Goal: Task Accomplishment & Management: Manage account settings

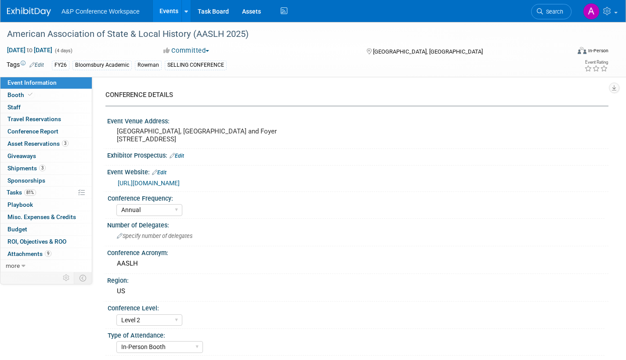
select select "Annual"
select select "Level 2"
select select "In-Person Booth"
select select "Museum Professionals"
select select "Bloomsbury Academic"
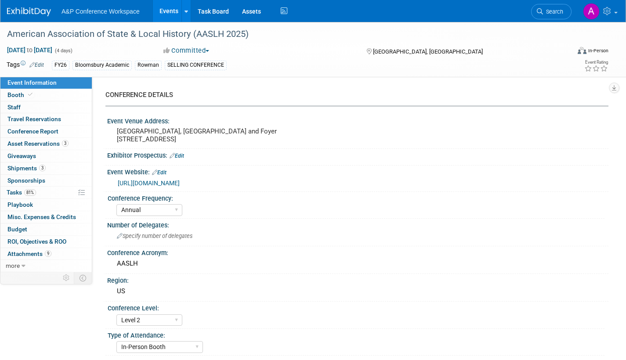
select select "[PERSON_NAME]"
select select "Brand/Subject Presence​"
click at [554, 13] on span "Search" at bounding box center [553, 11] width 20 height 7
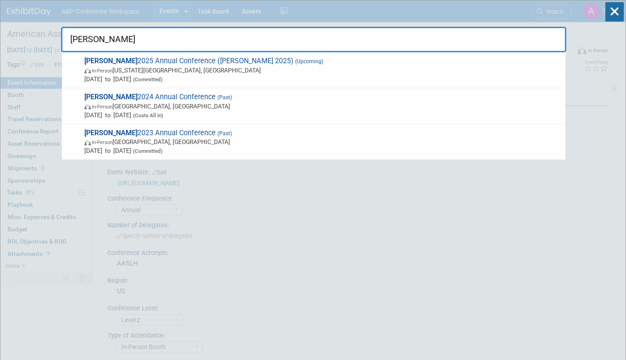
type input "alise"
click at [237, 76] on span "Oct 6, 2025 to Oct 8, 2025 (Committed)" at bounding box center [322, 79] width 476 height 9
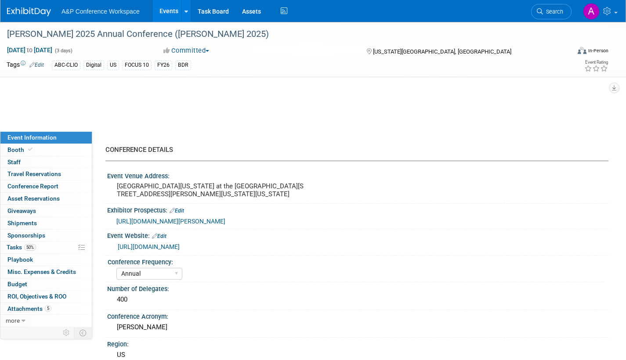
select select "Annual"
select select "Level 2"
select select "In-Person Booth"
select select "Library & Information Science"
select select "Bloomsbury Libraries Unlimited"
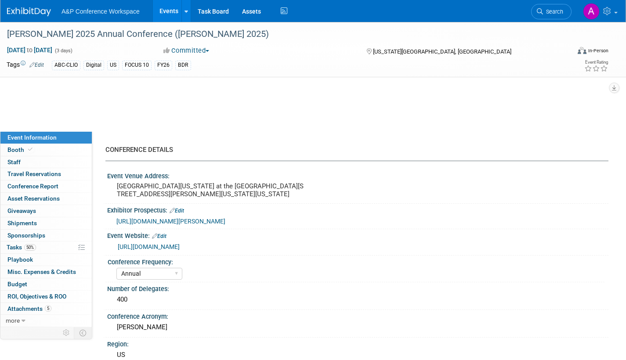
select select "[PERSON_NAME]"
select select "Brand/Subject Presence​"
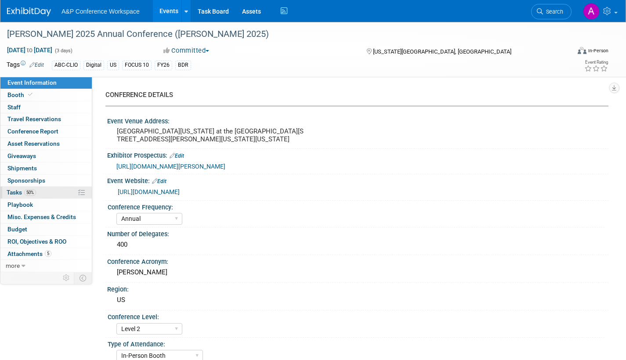
click at [16, 190] on span "Tasks 50%" at bounding box center [21, 192] width 29 height 7
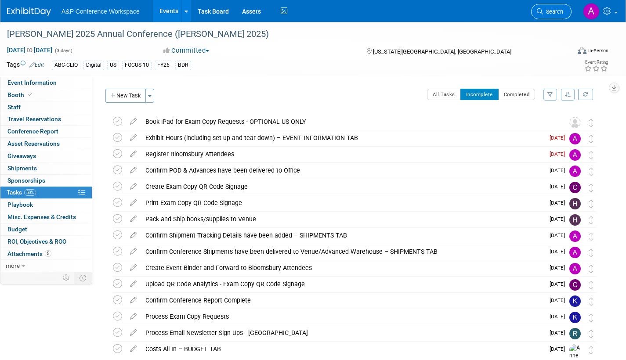
click at [547, 10] on span "Search" at bounding box center [553, 11] width 20 height 7
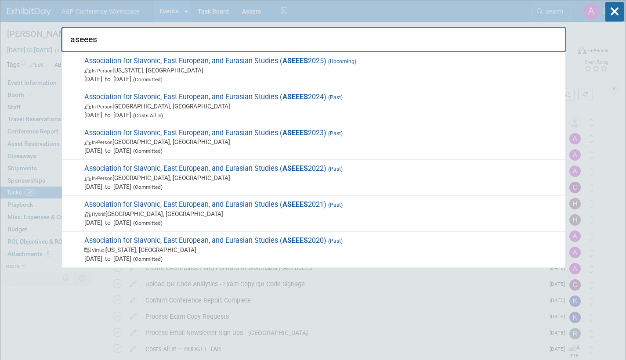
type input "aseees"
click at [271, 76] on span "Nov 20, 2025 to Nov 23, 2025 (Committed)" at bounding box center [322, 79] width 476 height 9
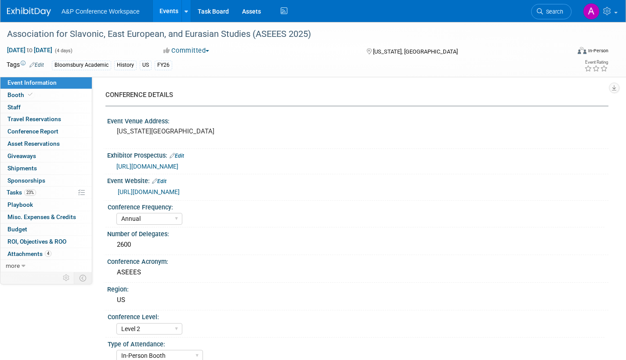
select select "Annual"
select select "Level 2"
select select "In-Person Booth"
select select "History"
select select "Bloomsbury Academic"
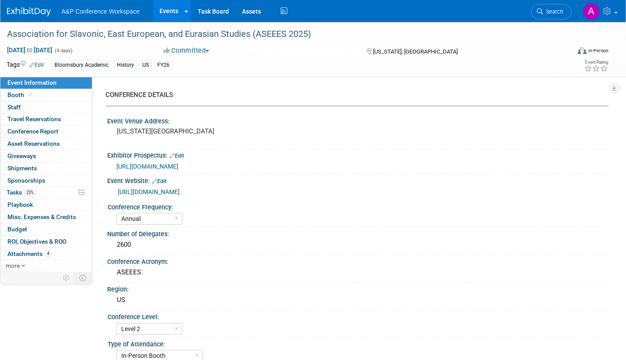
select select "[PERSON_NAME]"
select select "Networking/Commissioning"
click at [13, 94] on span "Booth" at bounding box center [20, 94] width 27 height 7
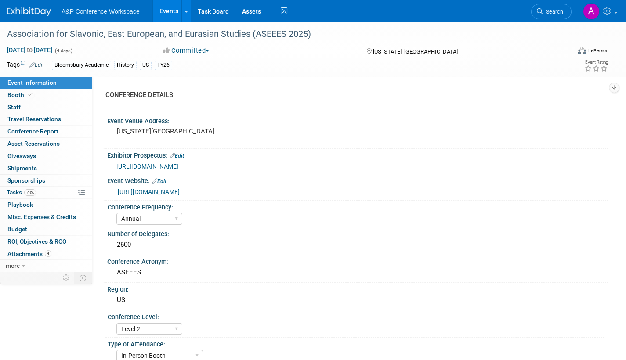
select select "CUAP"
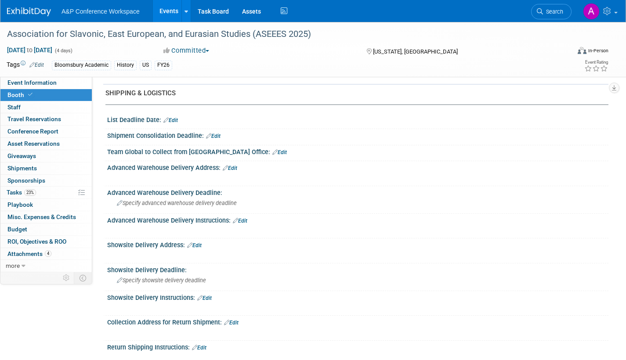
scroll to position [439, 0]
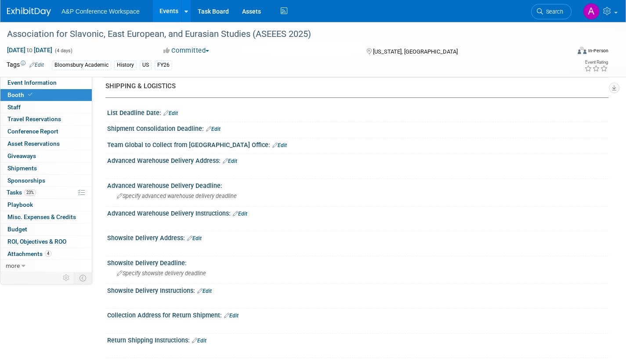
click at [232, 160] on link "Edit" at bounding box center [230, 161] width 14 height 6
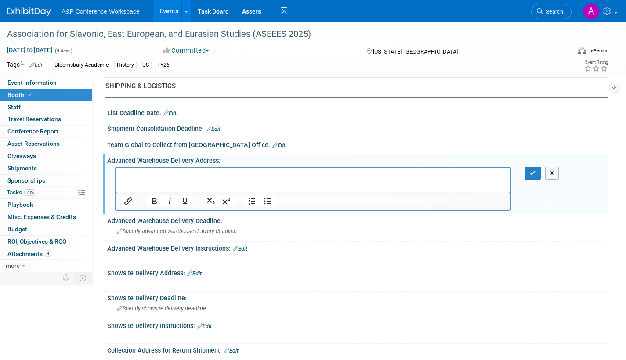
scroll to position [0, 0]
click at [124, 170] on html at bounding box center [312, 173] width 395 height 12
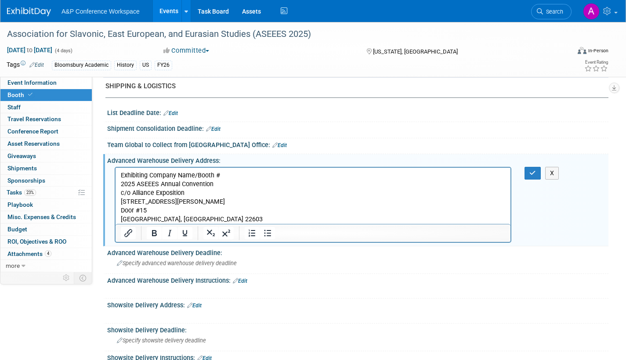
drag, startPoint x: 220, startPoint y: 174, endPoint x: 225, endPoint y: 175, distance: 4.9
click at [221, 174] on p "Exhibiting Company Name/Booth # 2025 ASEEES Annual Convention c/o Alliance Expo…" at bounding box center [313, 197] width 385 height 53
click at [168, 200] on p "Bloomsbury Academic#212 2025 ASEEES Annual Convention c/o Alliance Exposition […" at bounding box center [313, 197] width 385 height 53
click at [160, 211] on p "Bloomsbury Academic#212 2025 ASEEES Annual Convention c/o Alliance Exposition […" at bounding box center [313, 197] width 385 height 53
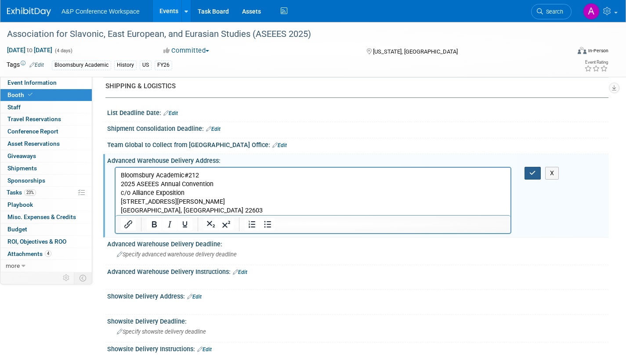
click at [535, 171] on icon "button" at bounding box center [532, 173] width 7 height 6
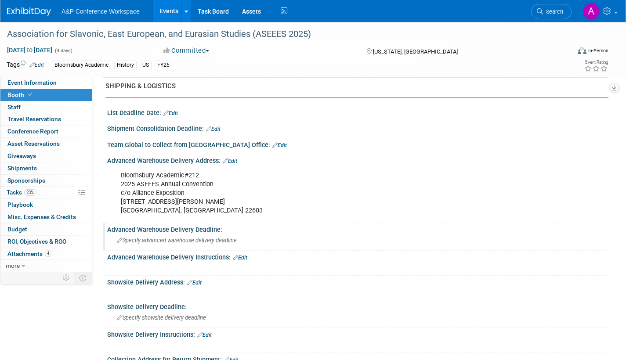
click at [198, 238] on span "Specify advanced warehouse delivery deadline" at bounding box center [177, 240] width 120 height 7
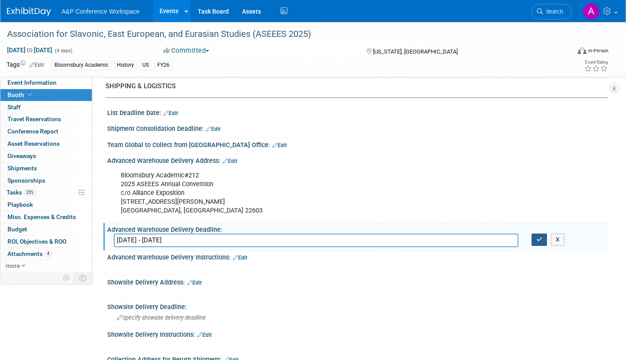
type input "[DATE] - [DATE]"
click at [540, 239] on icon "button" at bounding box center [539, 240] width 6 height 6
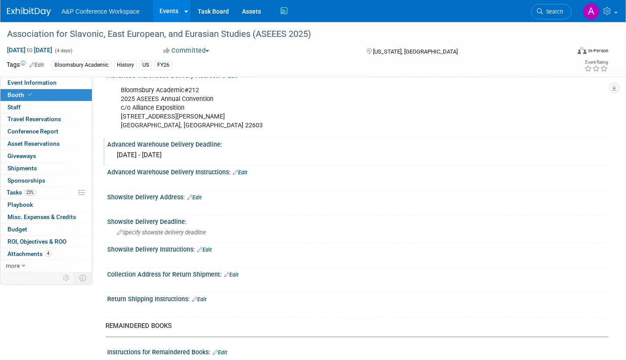
scroll to position [527, 0]
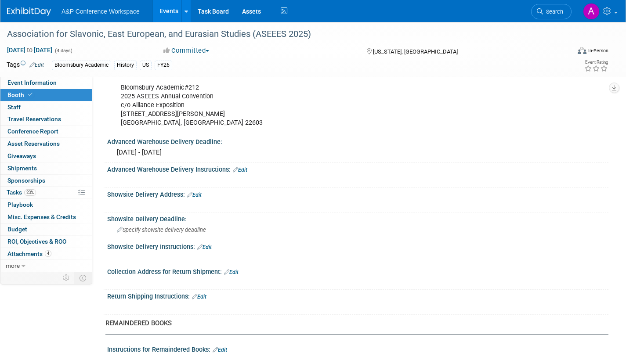
click at [247, 170] on link "Edit" at bounding box center [240, 170] width 14 height 6
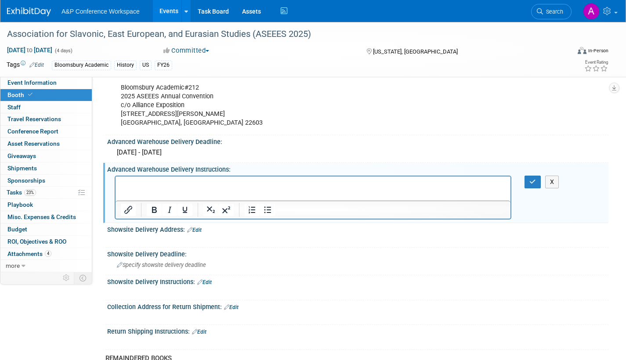
scroll to position [0, 0]
drag, startPoint x: 529, startPoint y: 177, endPoint x: 519, endPoint y: 185, distance: 12.2
click at [530, 177] on button "button" at bounding box center [532, 182] width 16 height 13
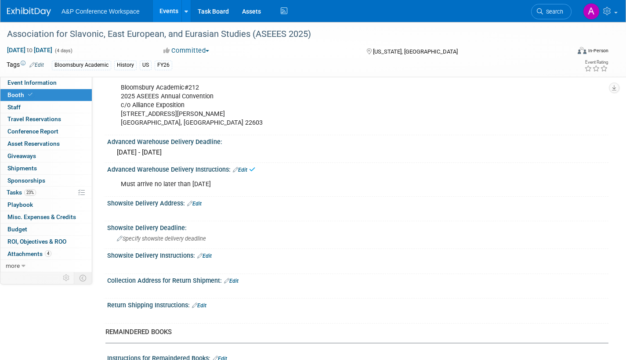
click at [198, 202] on link "Edit" at bounding box center [194, 204] width 14 height 6
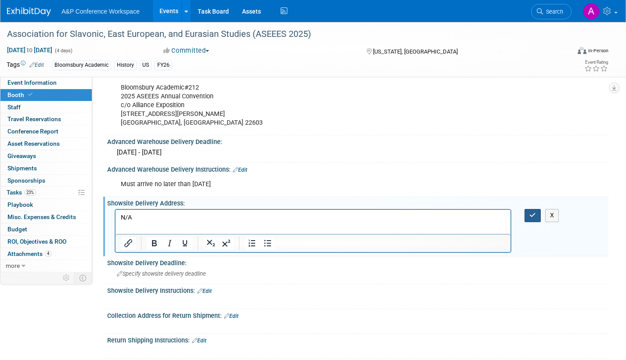
click at [535, 212] on icon "button" at bounding box center [532, 215] width 7 height 6
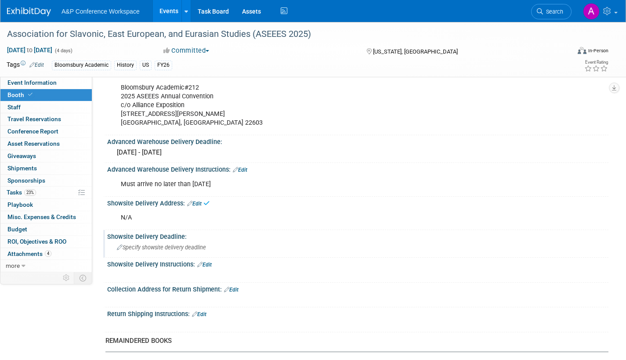
click at [173, 248] on span "Specify showsite delivery deadline" at bounding box center [161, 247] width 89 height 7
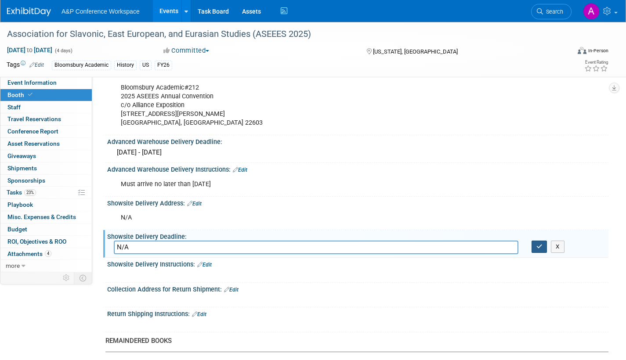
type input "N/A"
click at [539, 241] on button "button" at bounding box center [539, 247] width 16 height 12
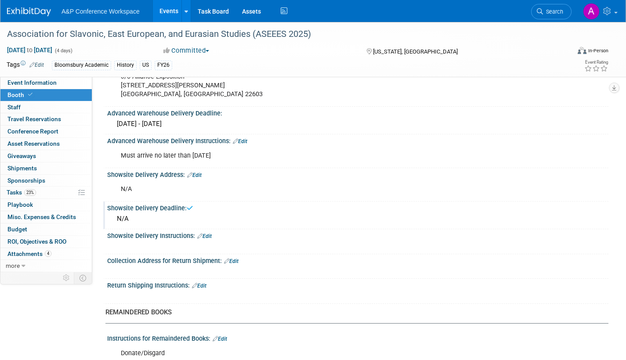
scroll to position [571, 0]
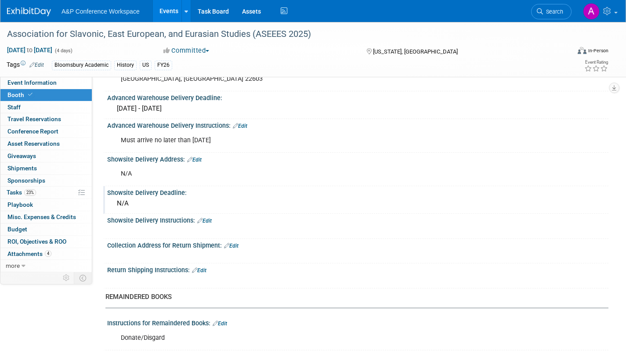
click at [204, 270] on link "Edit" at bounding box center [199, 270] width 14 height 6
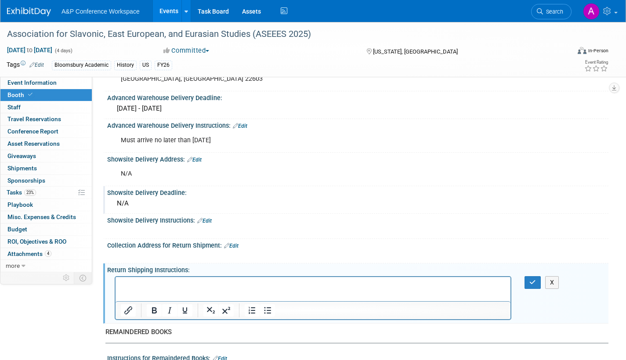
scroll to position [0, 0]
click at [530, 282] on icon "button" at bounding box center [532, 282] width 7 height 6
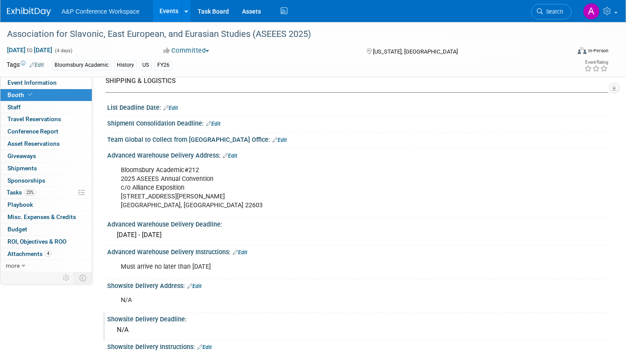
scroll to position [439, 0]
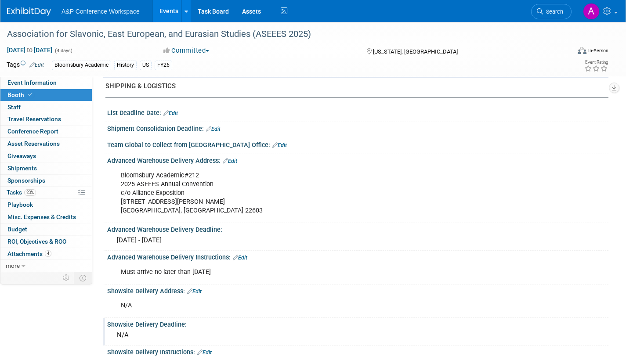
click at [220, 128] on link "Edit" at bounding box center [213, 129] width 14 height 6
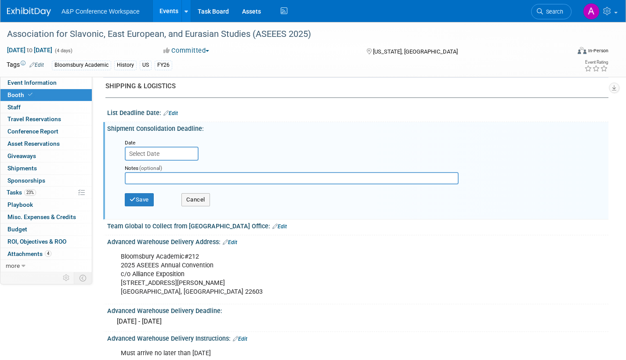
click at [152, 152] on input "text" at bounding box center [162, 154] width 74 height 14
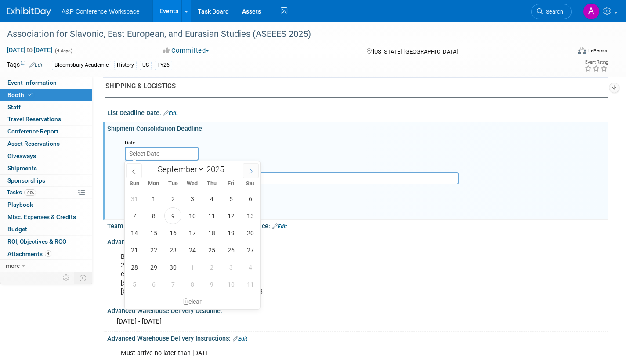
click at [251, 171] on icon at bounding box center [251, 171] width 6 height 6
select select "9"
click at [191, 234] on span "15" at bounding box center [192, 232] width 17 height 17
type input "[DATE]"
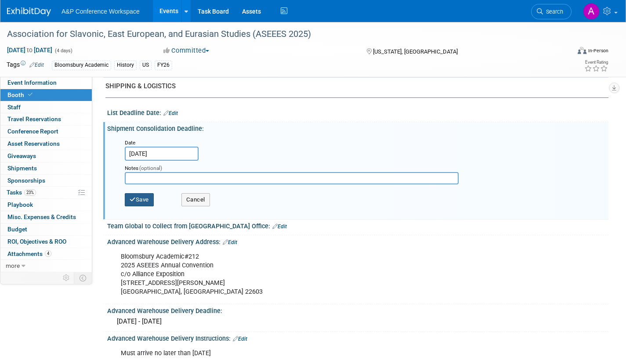
click at [142, 202] on button "Save" at bounding box center [139, 199] width 29 height 13
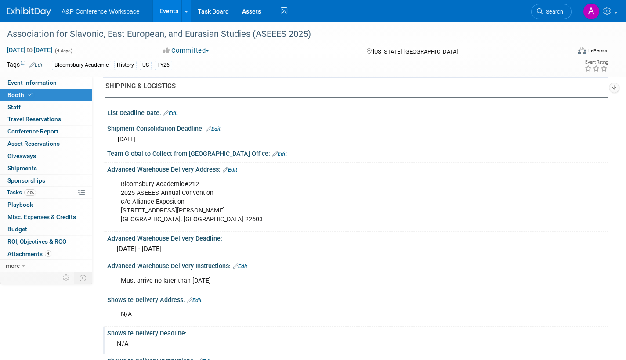
click at [218, 128] on link "Edit" at bounding box center [213, 129] width 14 height 6
select select "9"
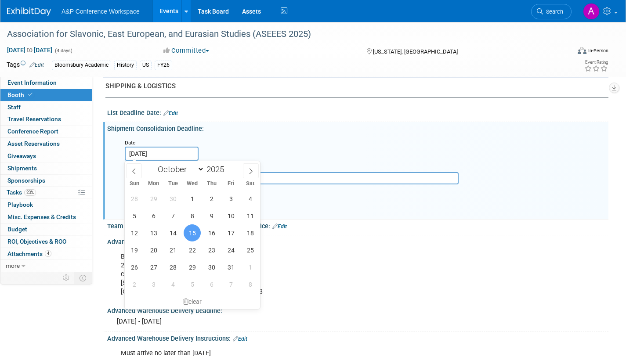
click at [170, 154] on input "[DATE]" at bounding box center [162, 154] width 74 height 14
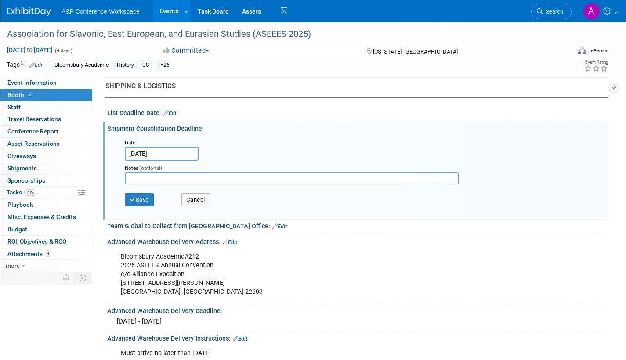
click at [274, 136] on div "Date [DATE] Notes (optional) Save Cancel" at bounding box center [360, 175] width 484 height 81
click at [141, 202] on button "Save" at bounding box center [139, 199] width 29 height 13
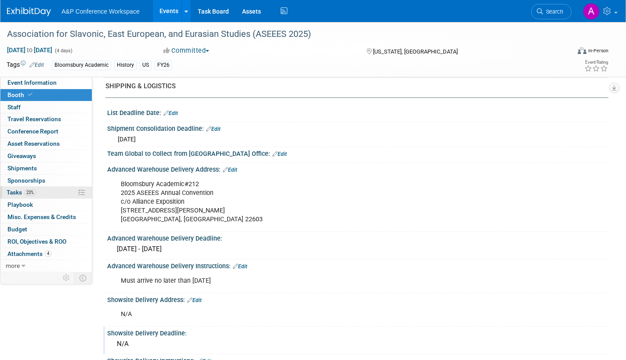
click at [9, 190] on span "Tasks 23%" at bounding box center [21, 192] width 29 height 7
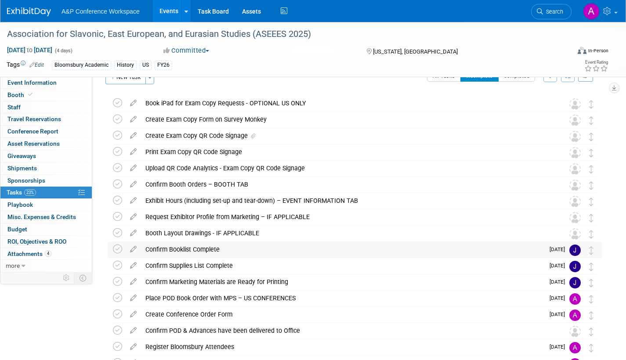
scroll to position [0, 0]
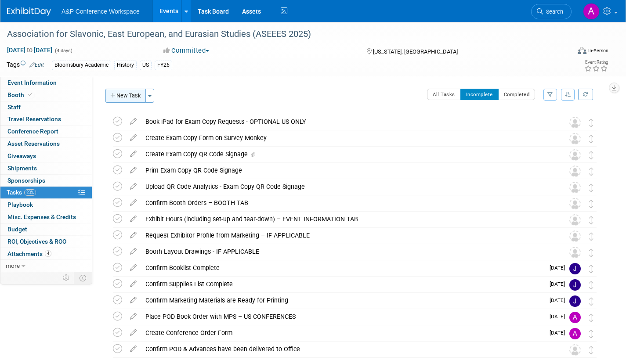
click at [128, 96] on button "New Task" at bounding box center [125, 96] width 40 height 14
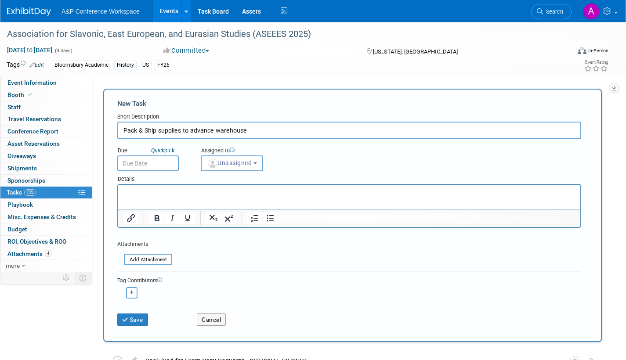
type input "Pack & Ship supplies to advance warehouse"
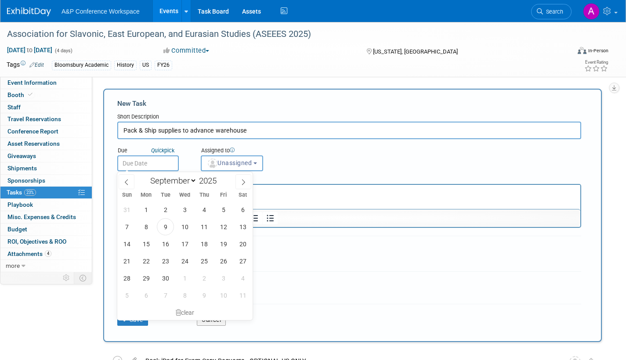
click at [167, 162] on input "text" at bounding box center [147, 163] width 61 height 16
click at [239, 182] on span at bounding box center [243, 181] width 16 height 15
select select "9"
click at [182, 242] on span "15" at bounding box center [184, 243] width 17 height 17
type input "[DATE]"
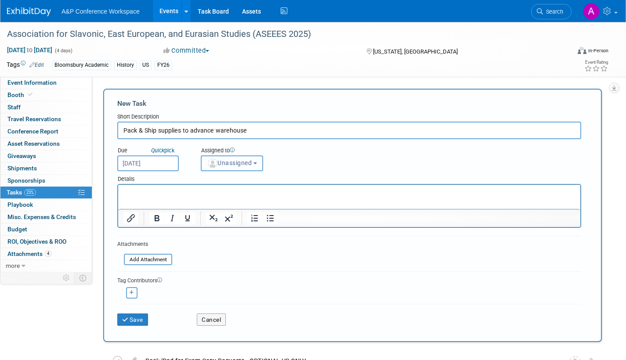
click at [236, 160] on span "Unassigned" at bounding box center [229, 162] width 45 height 7
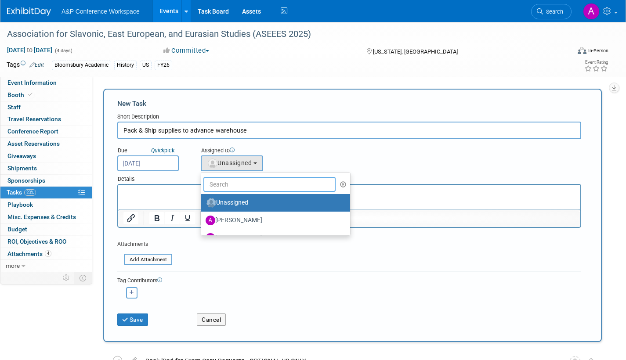
click at [231, 186] on input "text" at bounding box center [269, 184] width 132 height 15
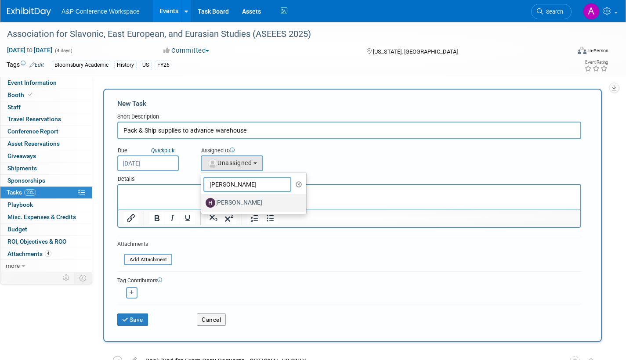
type input "[PERSON_NAME]"
click at [229, 206] on label "[PERSON_NAME]" at bounding box center [252, 203] width 92 height 14
click at [202, 205] on input "[PERSON_NAME]" at bounding box center [200, 202] width 6 height 6
select select "f47d5110-dff9-4952-99f5-c640fdae2d00"
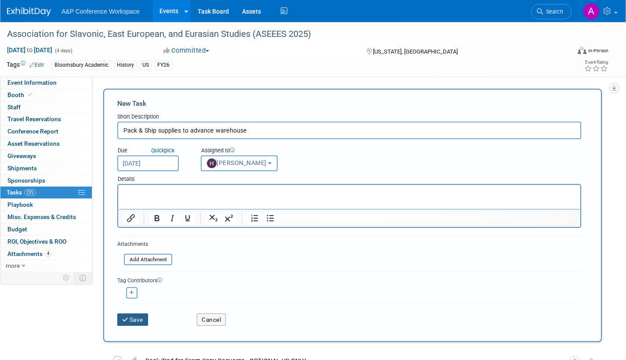
click at [137, 319] on button "Save" at bounding box center [132, 320] width 31 height 12
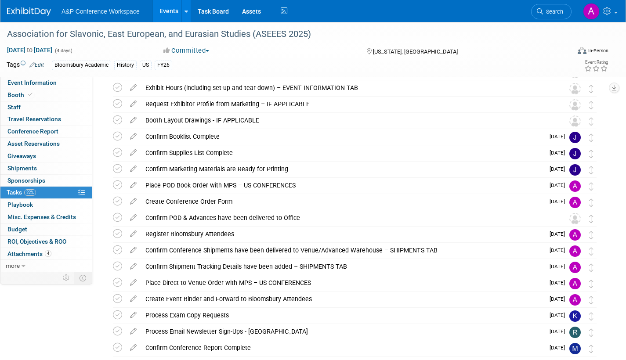
scroll to position [184, 0]
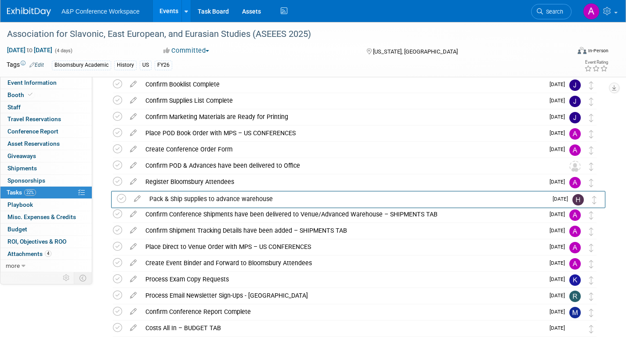
drag, startPoint x: 591, startPoint y: 82, endPoint x: 595, endPoint y: 205, distance: 123.4
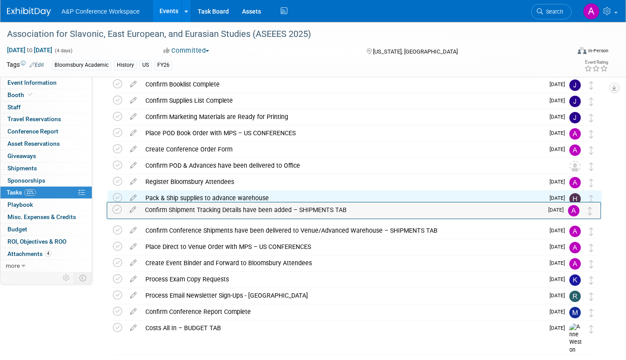
drag, startPoint x: 590, startPoint y: 231, endPoint x: 594, endPoint y: 216, distance: 15.4
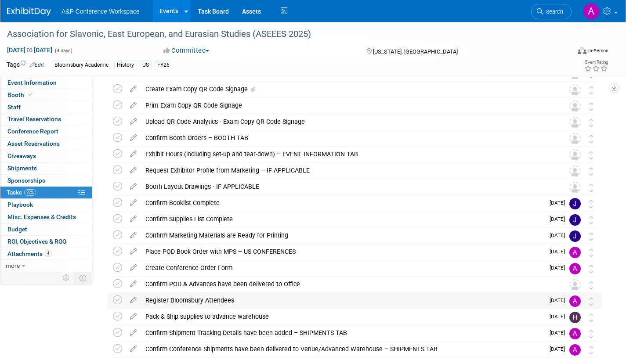
scroll to position [52, 0]
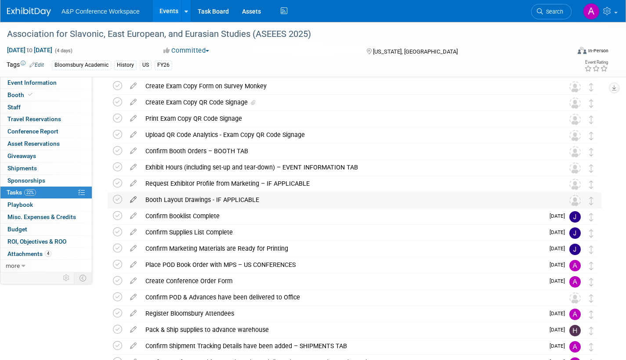
click at [131, 198] on icon at bounding box center [133, 197] width 15 height 11
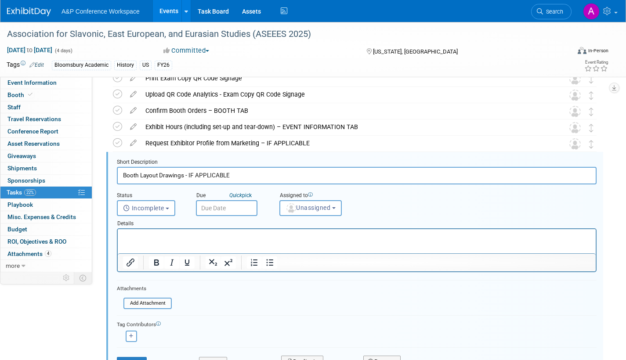
scroll to position [115, 0]
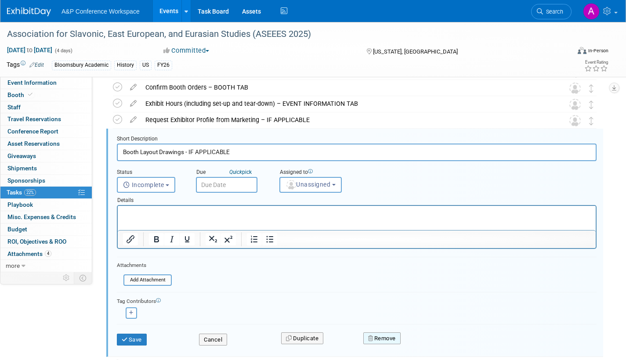
click at [384, 338] on button "Remove" at bounding box center [381, 338] width 37 height 12
click at [426, 347] on icon at bounding box center [424, 345] width 5 height 5
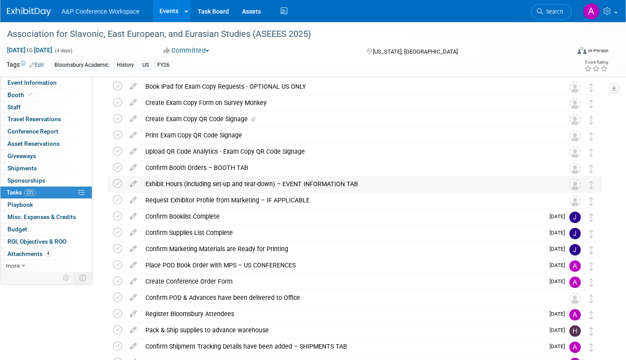
scroll to position [28, 0]
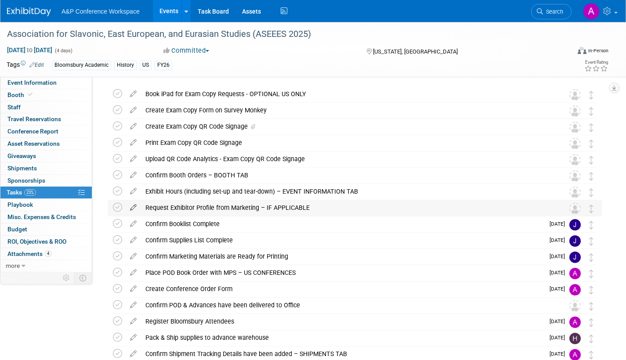
click at [134, 205] on icon at bounding box center [133, 205] width 15 height 11
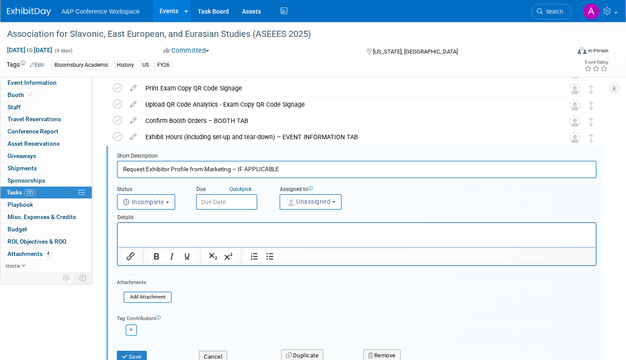
scroll to position [99, 0]
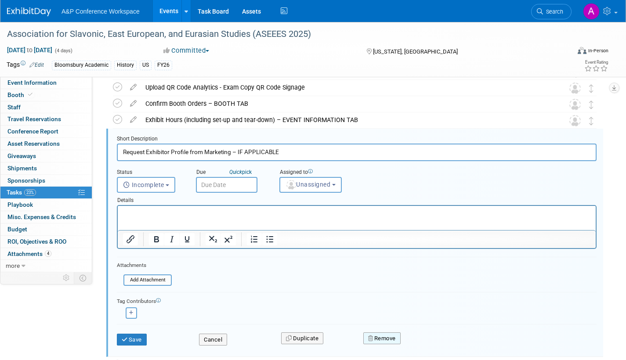
click at [392, 338] on button "Remove" at bounding box center [381, 338] width 37 height 12
click at [428, 346] on link "Yes" at bounding box center [430, 346] width 25 height 14
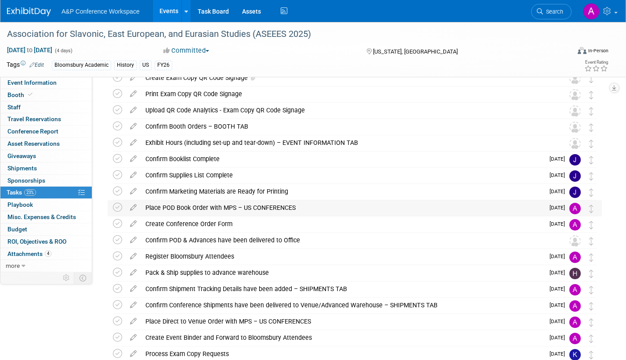
scroll to position [55, 0]
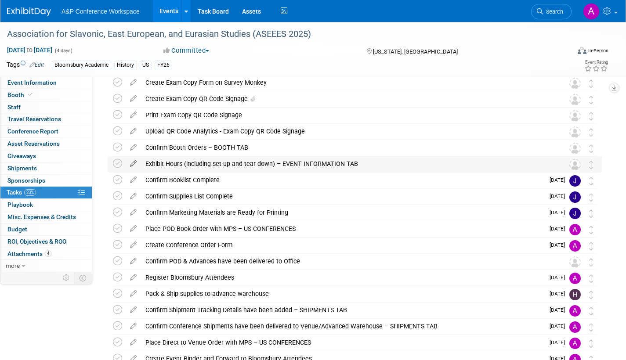
click at [133, 162] on icon at bounding box center [133, 161] width 15 height 11
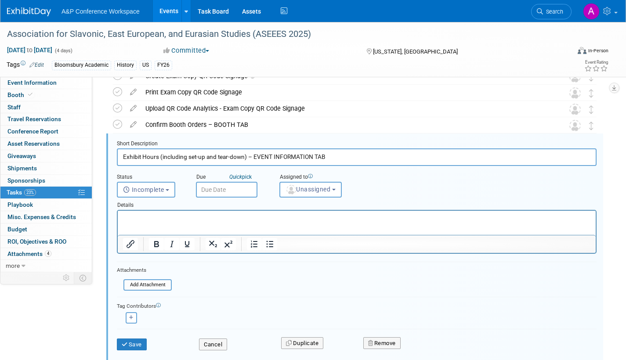
scroll to position [83, 0]
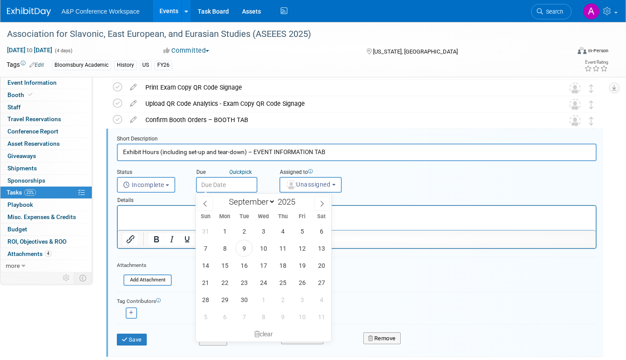
click at [237, 185] on input "text" at bounding box center [226, 185] width 61 height 16
drag, startPoint x: 243, startPoint y: 247, endPoint x: 271, endPoint y: 231, distance: 32.0
click at [244, 244] on span "9" at bounding box center [243, 248] width 17 height 17
type input "[DATE]"
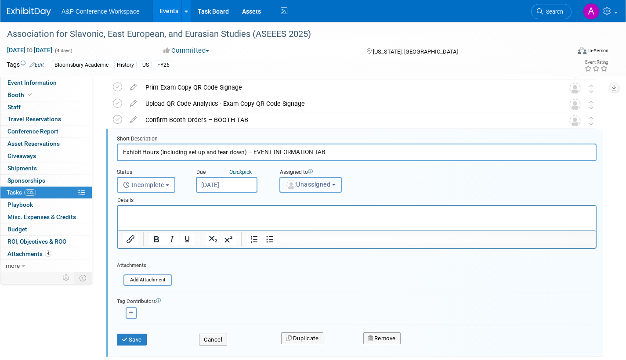
click at [311, 190] on button "Unassigned" at bounding box center [310, 185] width 62 height 16
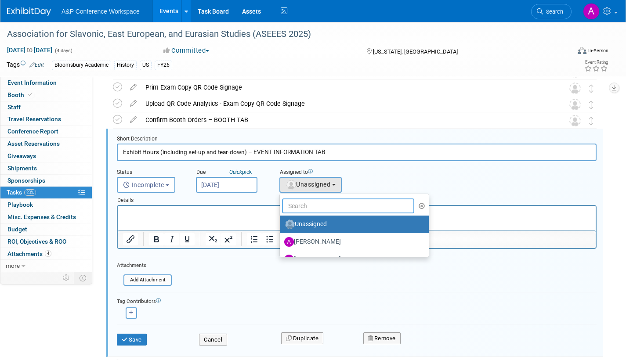
click at [309, 209] on input "text" at bounding box center [348, 205] width 132 height 15
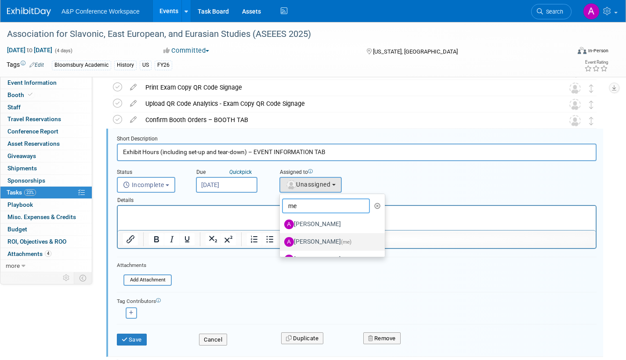
type input "me"
click at [318, 243] on label "[PERSON_NAME] (me)" at bounding box center [330, 242] width 92 height 14
click at [281, 243] on input "[PERSON_NAME] (me)" at bounding box center [278, 241] width 6 height 6
select select "3fc68575-f872-4db6-8d2a-11755123f12c"
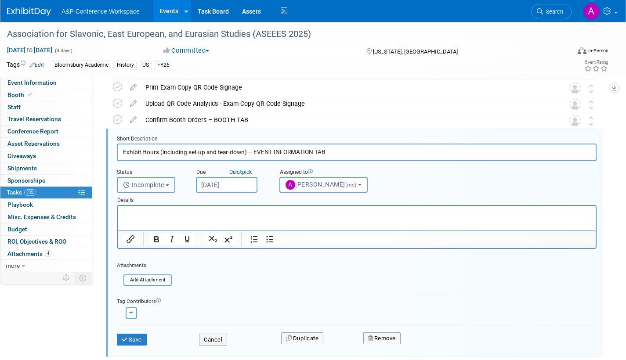
click at [170, 184] on button "Incomplete" at bounding box center [146, 185] width 58 height 16
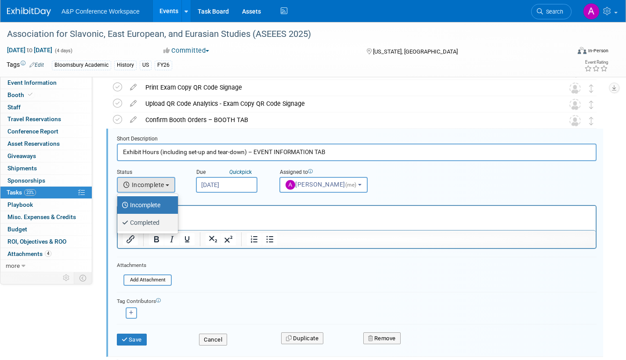
click at [163, 224] on label "Completed" at bounding box center [145, 223] width 47 height 14
click at [119, 224] on input "Completed" at bounding box center [116, 222] width 6 height 6
select select "3"
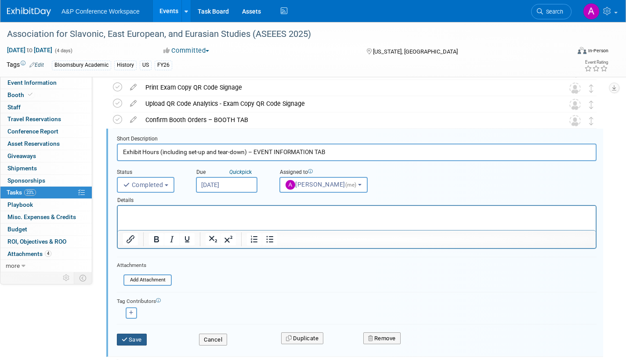
click at [132, 338] on button "Save" at bounding box center [132, 340] width 30 height 12
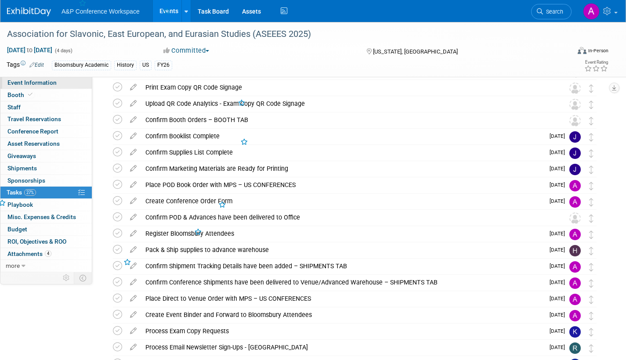
click at [50, 83] on span "Event Information" at bounding box center [31, 82] width 49 height 7
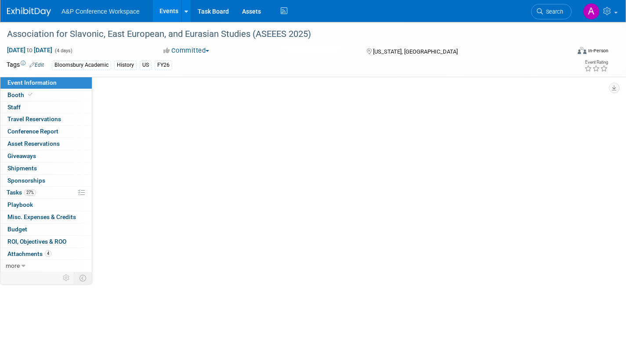
scroll to position [0, 0]
select select "Annual"
select select "Level 2"
select select "In-Person Booth"
select select "History"
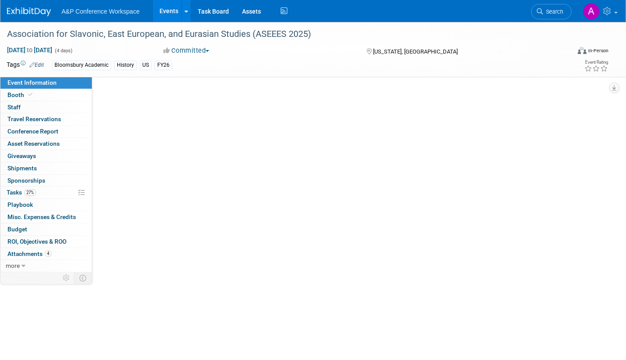
select select "Bloomsbury Academic"
select select "[PERSON_NAME]"
select select "Networking/Commissioning"
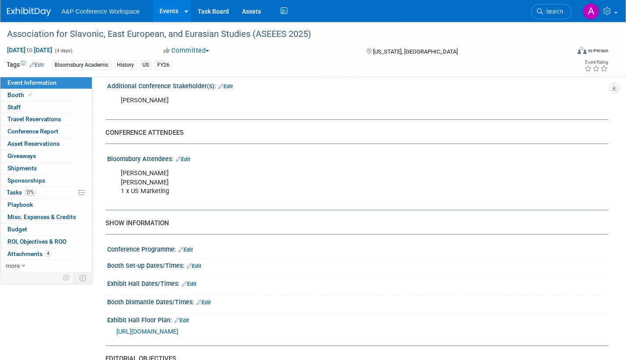
scroll to position [615, 0]
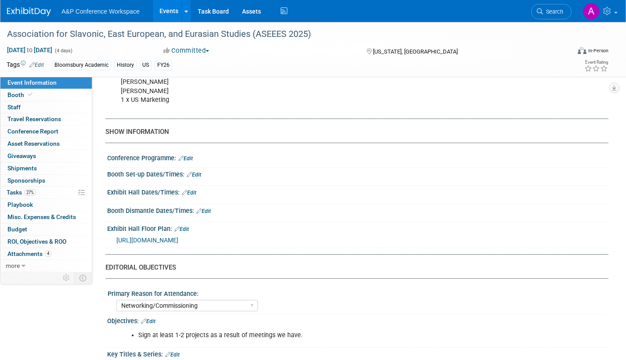
click at [198, 174] on link "Edit" at bounding box center [194, 175] width 14 height 6
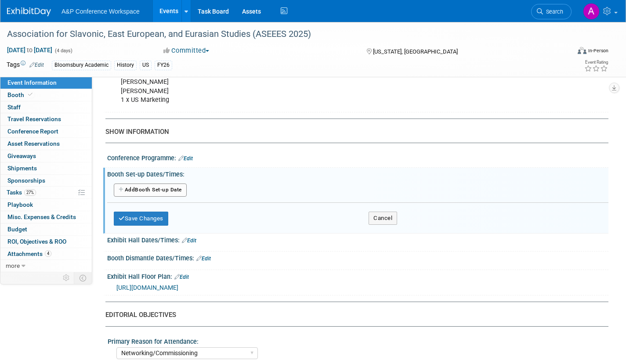
click at [174, 189] on button "Add Another Booth Set-up Date" at bounding box center [150, 190] width 73 height 13
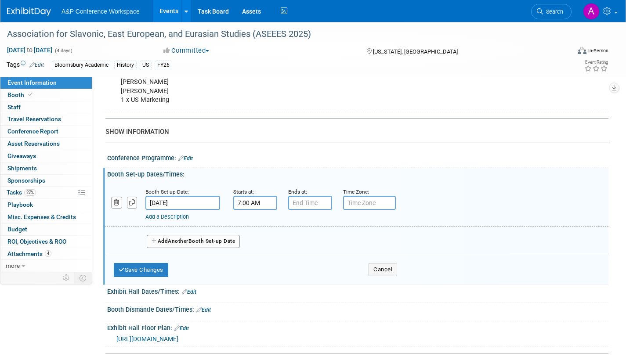
click at [272, 207] on input "7:00 AM" at bounding box center [255, 203] width 44 height 14
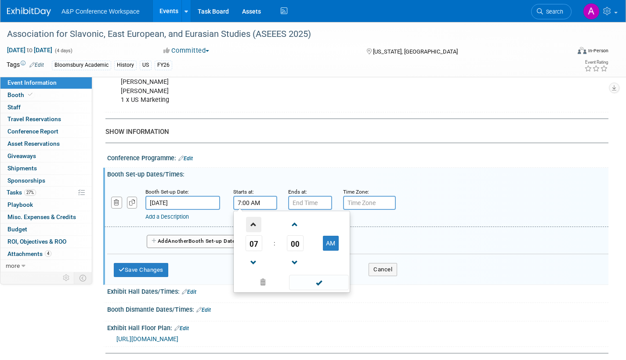
click at [253, 226] on span at bounding box center [253, 224] width 15 height 15
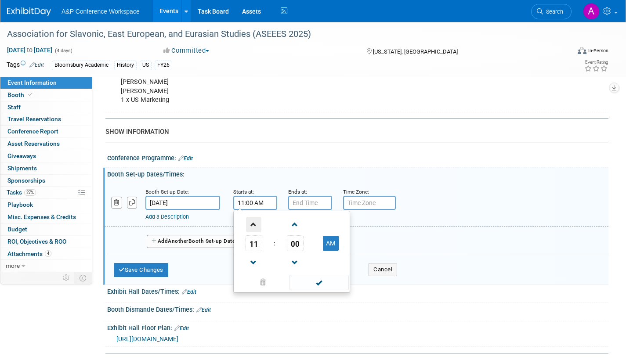
type input "12:00 PM"
drag, startPoint x: 322, startPoint y: 281, endPoint x: 320, endPoint y: 273, distance: 8.2
click at [322, 280] on span at bounding box center [318, 282] width 59 height 15
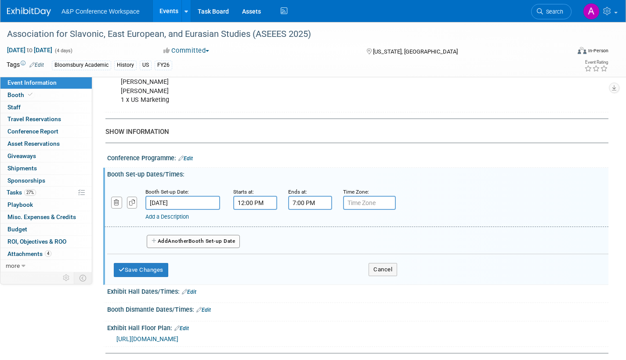
click at [309, 204] on input "7:00 PM" at bounding box center [310, 203] width 44 height 14
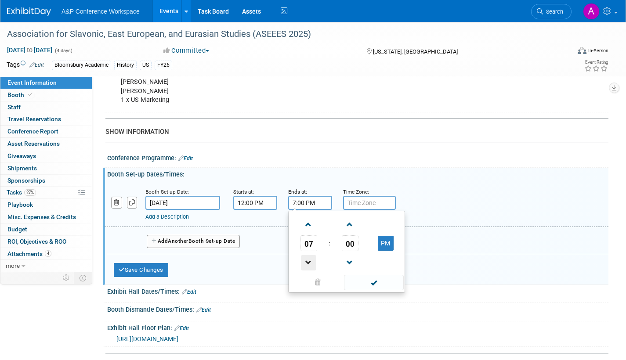
click at [309, 261] on span at bounding box center [308, 262] width 15 height 15
type input "4:00 PM"
click at [370, 283] on span at bounding box center [373, 282] width 59 height 15
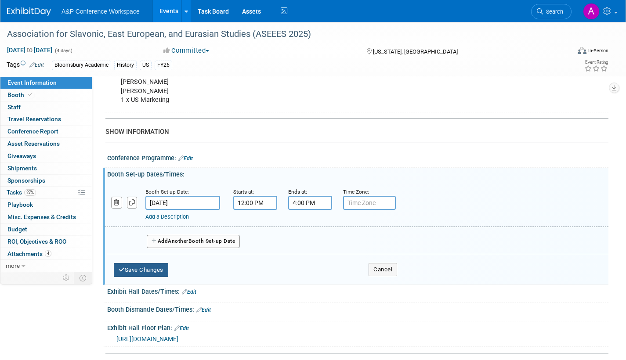
click at [156, 271] on button "Save Changes" at bounding box center [141, 270] width 54 height 14
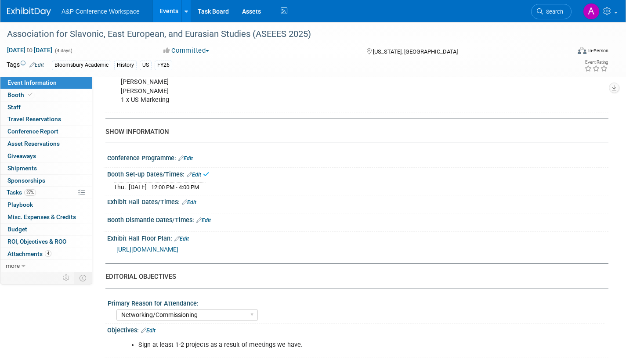
click at [195, 199] on link "Edit" at bounding box center [189, 202] width 14 height 6
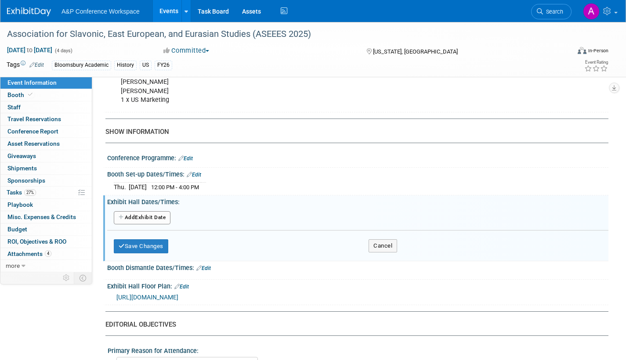
click at [149, 218] on button "Add Another Exhibit Date" at bounding box center [142, 217] width 57 height 13
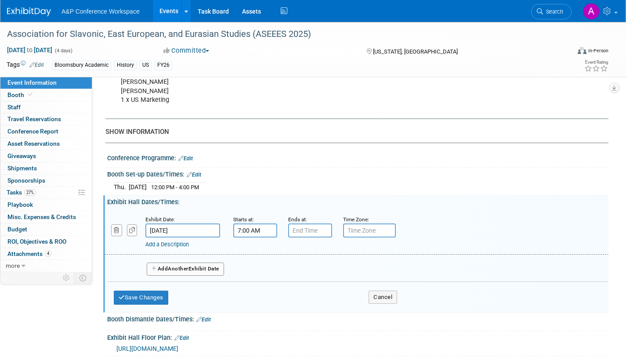
click at [249, 230] on input "7:00 AM" at bounding box center [255, 231] width 44 height 14
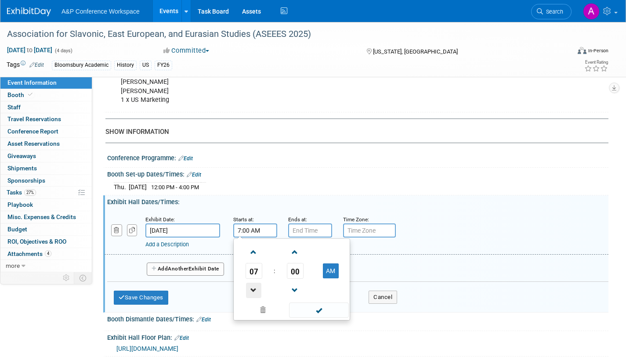
click at [251, 285] on span at bounding box center [253, 290] width 15 height 15
click at [328, 270] on button "AM" at bounding box center [331, 270] width 16 height 15
type input "5:00 PM"
click at [310, 229] on input "7:00 PM" at bounding box center [310, 231] width 44 height 14
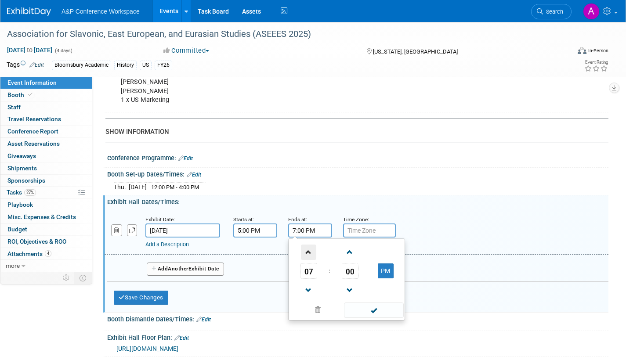
click at [310, 250] on span at bounding box center [308, 252] width 15 height 15
type input "8:00 PM"
click at [373, 311] on span at bounding box center [373, 310] width 59 height 15
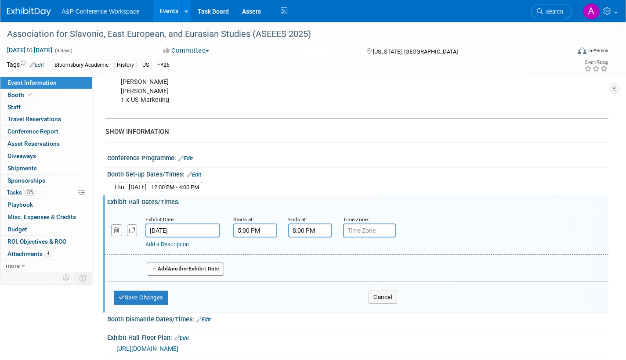
click at [184, 269] on span "Another" at bounding box center [178, 269] width 21 height 6
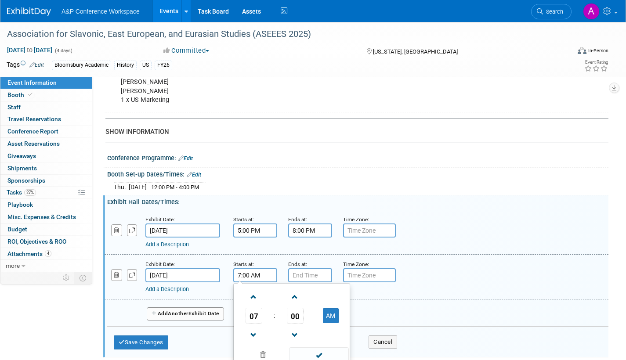
click at [274, 274] on input "7:00 AM" at bounding box center [255, 275] width 44 height 14
click at [250, 296] on span at bounding box center [253, 296] width 15 height 15
click at [249, 297] on span at bounding box center [253, 296] width 15 height 15
type input "9:00 AM"
click at [317, 351] on span at bounding box center [318, 354] width 59 height 15
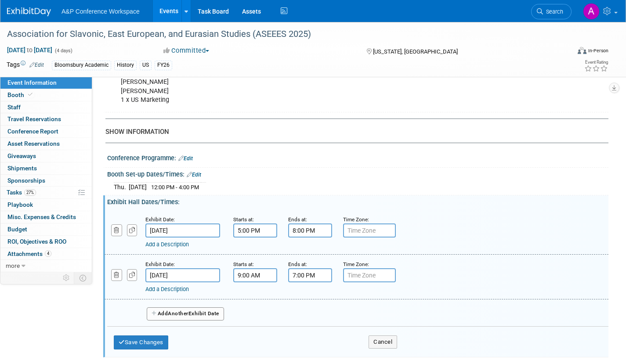
click at [304, 273] on input "7:00 PM" at bounding box center [310, 275] width 44 height 14
click at [311, 333] on span at bounding box center [308, 335] width 15 height 15
type input "6:00 PM"
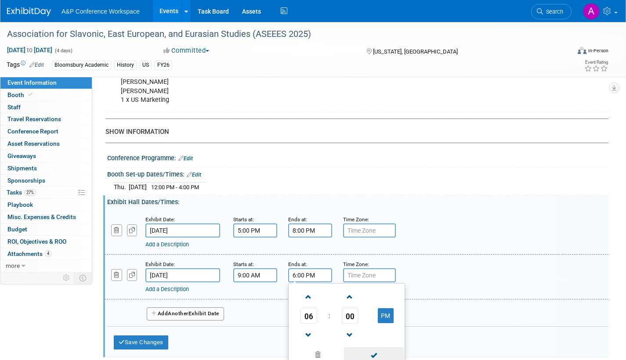
click at [374, 357] on span at bounding box center [373, 354] width 59 height 15
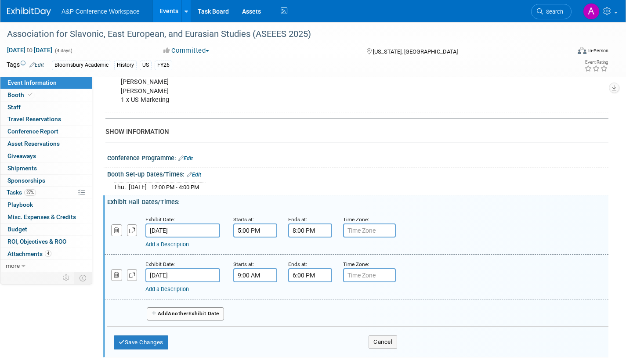
click at [217, 311] on button "Add Another Exhibit Date" at bounding box center [185, 313] width 77 height 13
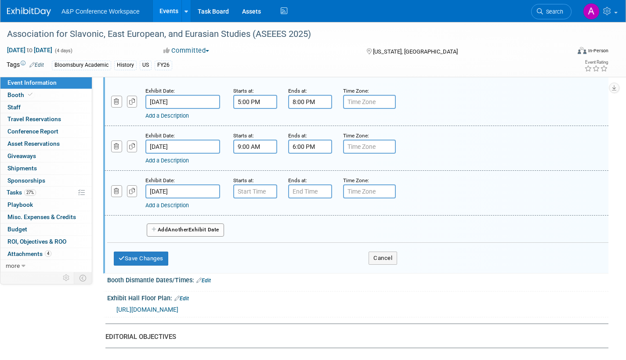
scroll to position [746, 0]
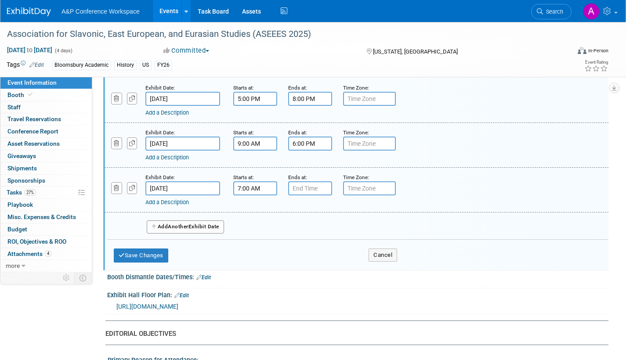
click at [256, 184] on input "7:00 AM" at bounding box center [255, 188] width 44 height 14
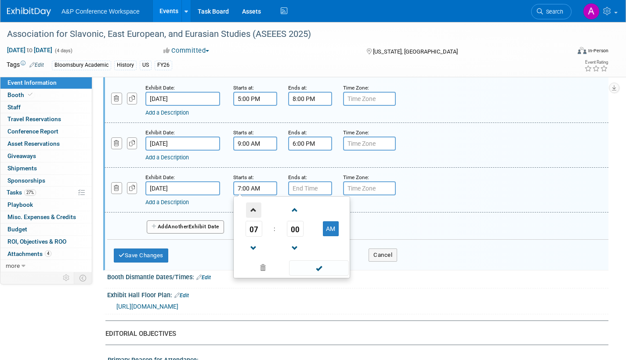
click at [256, 208] on span at bounding box center [253, 209] width 15 height 15
type input "9:00 AM"
click at [320, 267] on span at bounding box center [318, 267] width 59 height 15
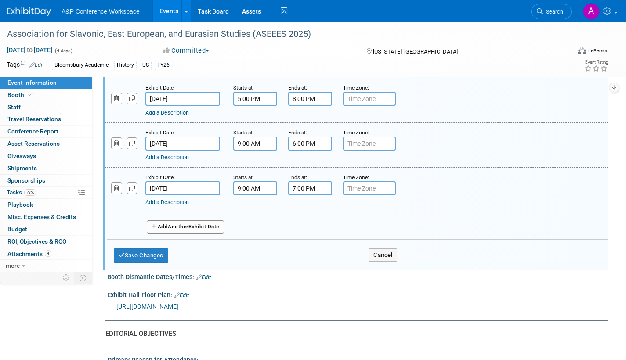
click at [304, 182] on input "7:00 PM" at bounding box center [310, 188] width 44 height 14
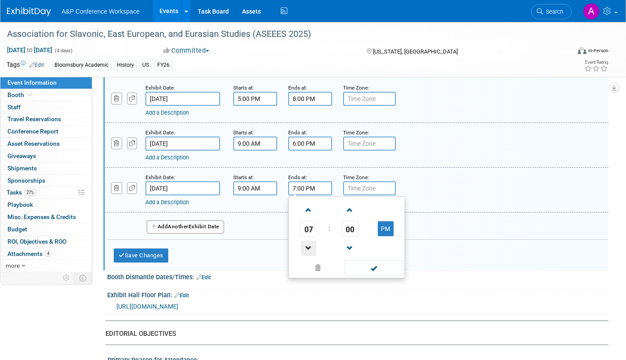
click at [310, 245] on span at bounding box center [308, 248] width 15 height 15
type input "6:00 PM"
click at [363, 267] on span at bounding box center [373, 267] width 59 height 15
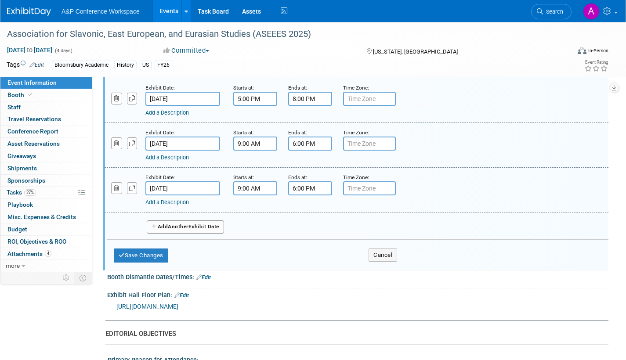
click at [192, 227] on button "Add Another Exhibit Date" at bounding box center [185, 226] width 77 height 13
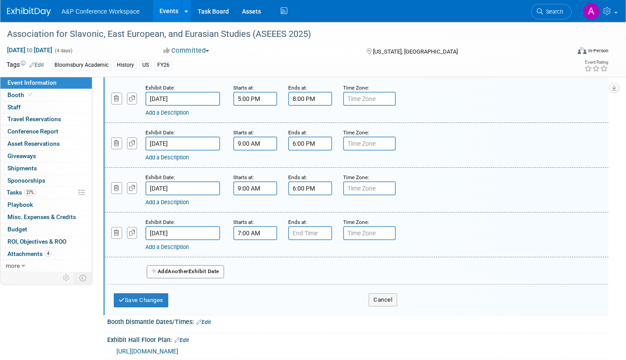
click at [254, 234] on input "7:00 AM" at bounding box center [255, 233] width 44 height 14
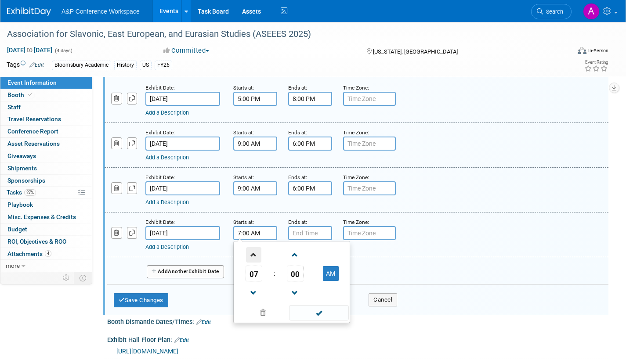
click at [250, 252] on span at bounding box center [253, 254] width 15 height 15
type input "9:00 AM"
click at [325, 309] on span at bounding box center [318, 312] width 59 height 15
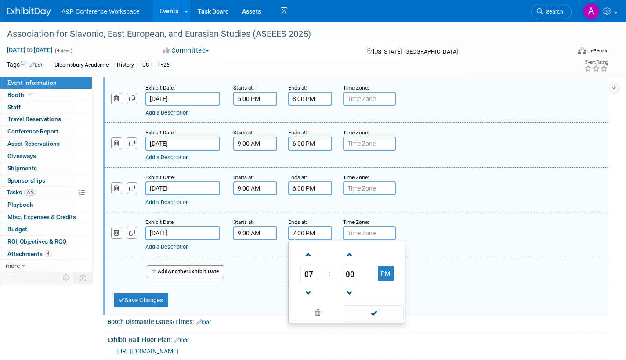
click at [310, 231] on input "7:00 PM" at bounding box center [310, 233] width 44 height 14
click at [310, 290] on span at bounding box center [308, 292] width 15 height 15
click at [309, 289] on span at bounding box center [308, 292] width 15 height 15
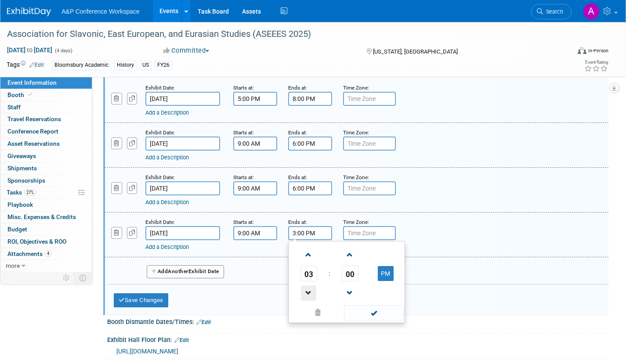
click at [309, 289] on span at bounding box center [308, 292] width 15 height 15
type input "1:00 PM"
click at [371, 310] on span at bounding box center [373, 312] width 59 height 15
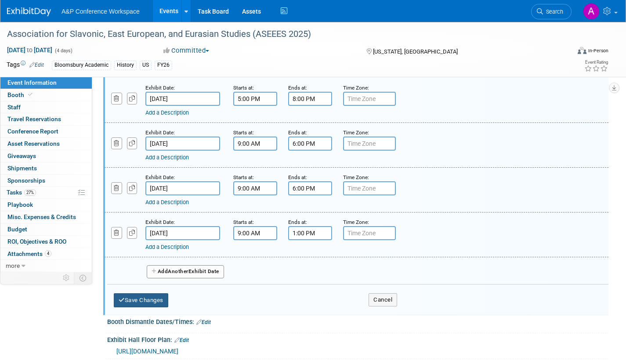
click at [142, 299] on button "Save Changes" at bounding box center [141, 300] width 54 height 14
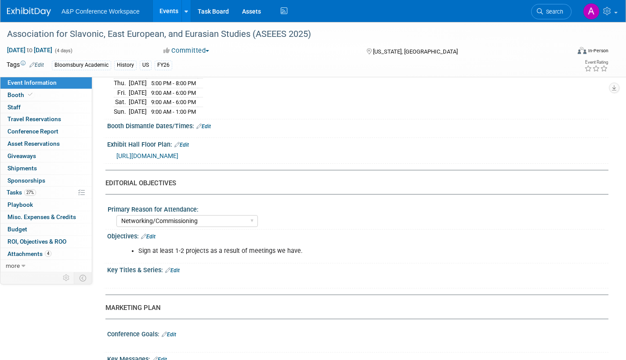
click at [209, 125] on link "Edit" at bounding box center [203, 126] width 14 height 6
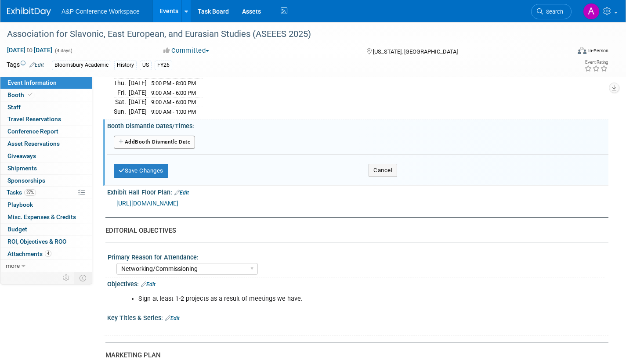
click at [183, 141] on button "Add Another Booth Dismantle Date" at bounding box center [154, 142] width 81 height 13
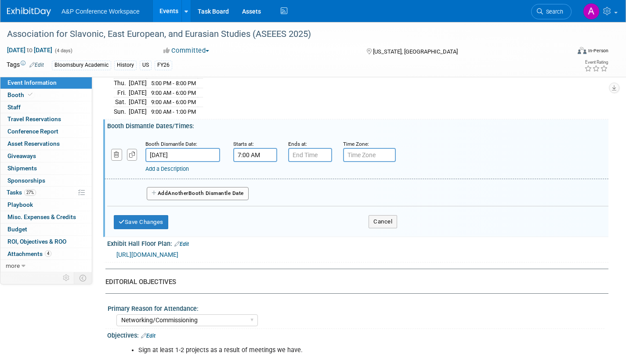
click at [263, 153] on input "7:00 AM" at bounding box center [255, 155] width 44 height 14
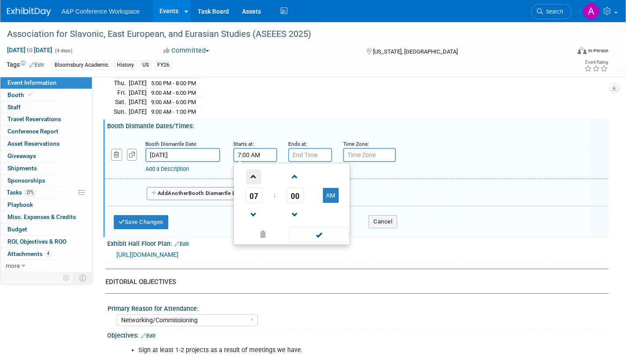
click at [256, 176] on span at bounding box center [253, 176] width 15 height 15
click at [256, 175] on span at bounding box center [253, 176] width 15 height 15
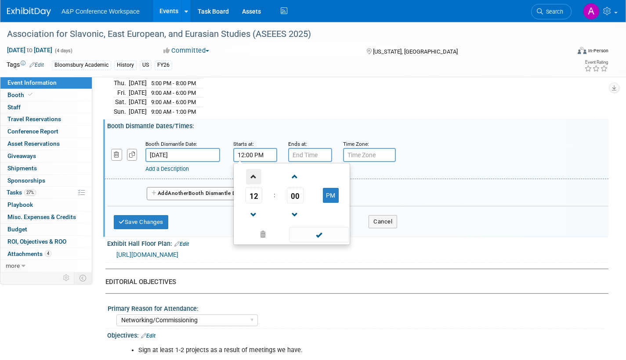
click at [256, 175] on span at bounding box center [253, 176] width 15 height 15
type input "1:00 PM"
click at [310, 232] on span at bounding box center [318, 234] width 59 height 15
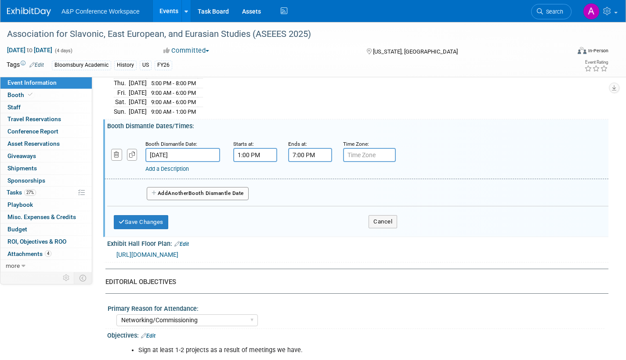
click at [317, 155] on input "7:00 PM" at bounding box center [310, 155] width 44 height 14
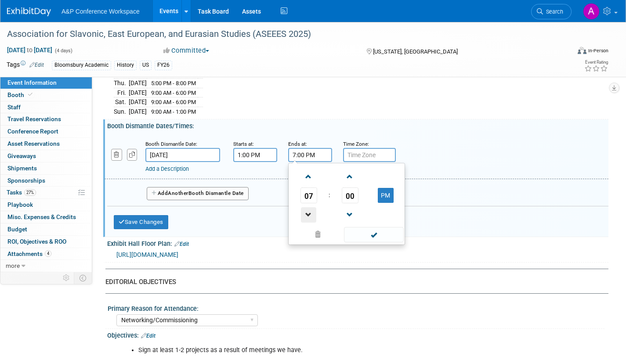
click at [308, 210] on span at bounding box center [308, 214] width 15 height 15
type input "3:00 PM"
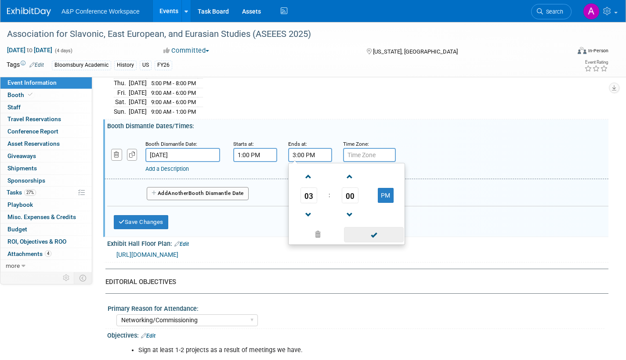
click at [372, 232] on span at bounding box center [373, 234] width 59 height 15
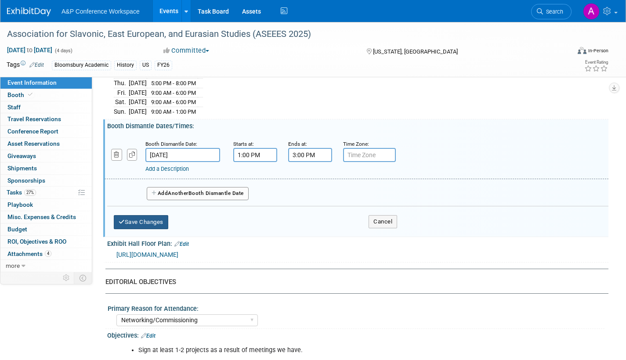
click at [161, 222] on button "Save Changes" at bounding box center [141, 222] width 54 height 14
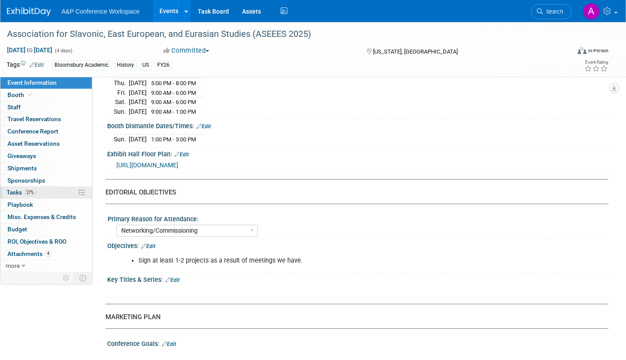
click at [10, 192] on span "Tasks 27%" at bounding box center [21, 192] width 29 height 7
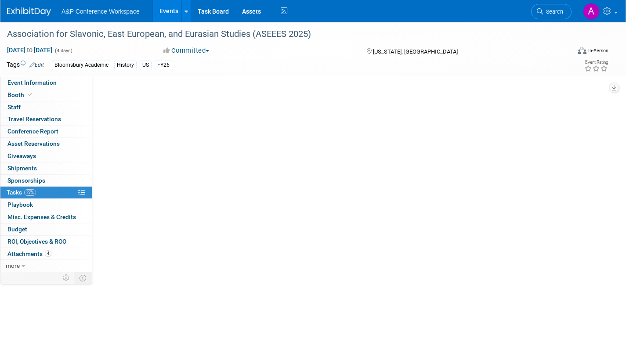
scroll to position [0, 0]
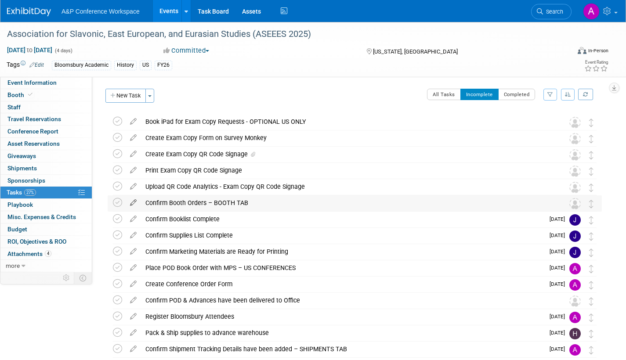
click at [134, 199] on icon at bounding box center [133, 200] width 15 height 11
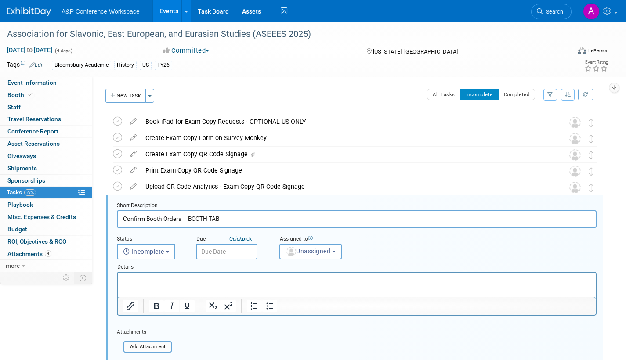
scroll to position [67, 0]
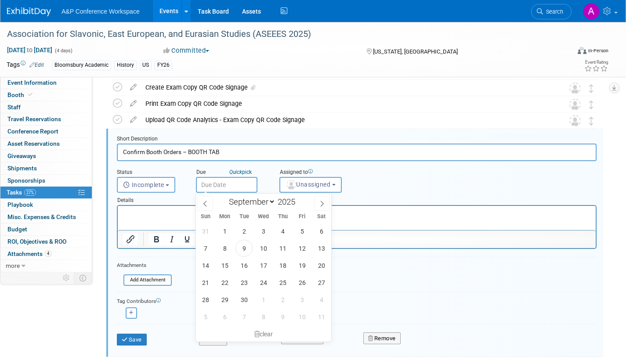
click at [250, 184] on input "text" at bounding box center [226, 185] width 61 height 16
click at [321, 202] on icon at bounding box center [322, 204] width 6 height 6
select select "9"
click at [265, 264] on span "15" at bounding box center [263, 265] width 17 height 17
type input "[DATE]"
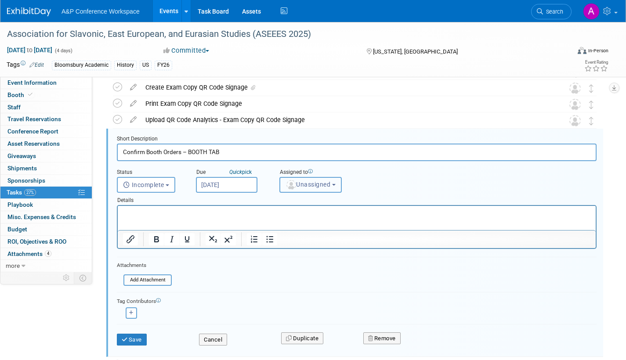
click at [305, 186] on span "Unassigned" at bounding box center [307, 184] width 45 height 7
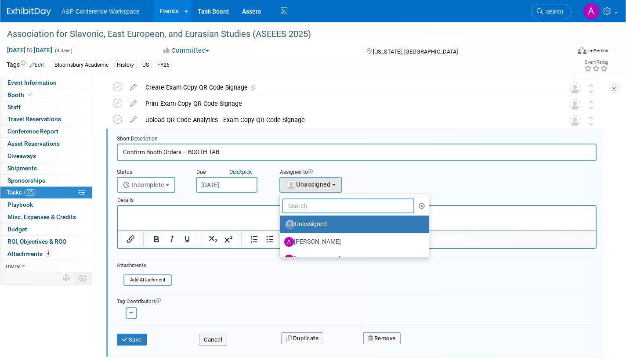
click at [301, 207] on input "text" at bounding box center [348, 205] width 132 height 15
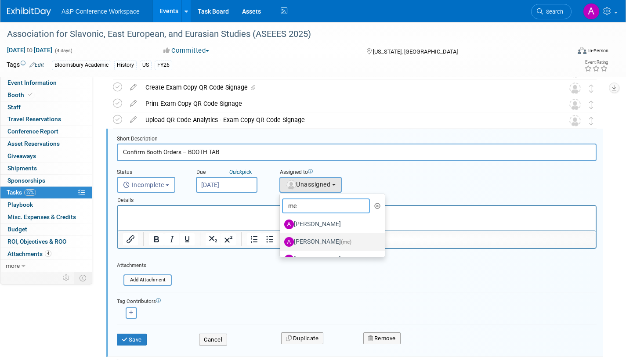
type input "me"
click at [317, 240] on label "[PERSON_NAME] (me)" at bounding box center [330, 242] width 92 height 14
click at [281, 240] on input "[PERSON_NAME] (me)" at bounding box center [278, 241] width 6 height 6
select select "3fc68575-f872-4db6-8d2a-11755123f12c"
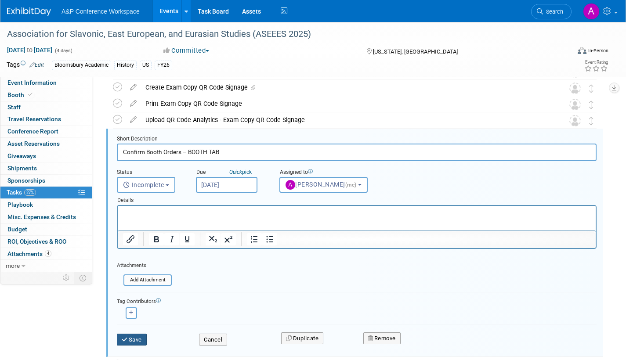
click at [130, 339] on button "Save" at bounding box center [132, 340] width 30 height 12
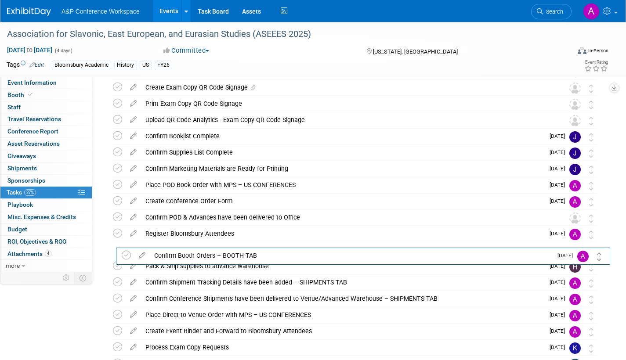
drag, startPoint x: 591, startPoint y: 139, endPoint x: 599, endPoint y: 256, distance: 117.9
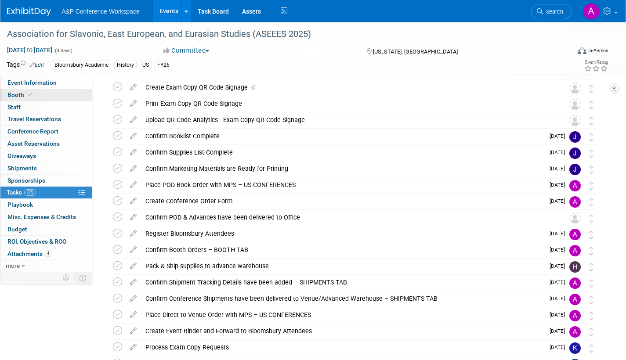
click at [15, 91] on span "Booth" at bounding box center [20, 94] width 27 height 7
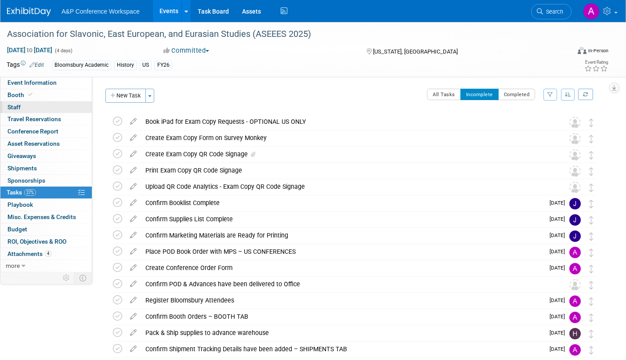
select select "CUAP"
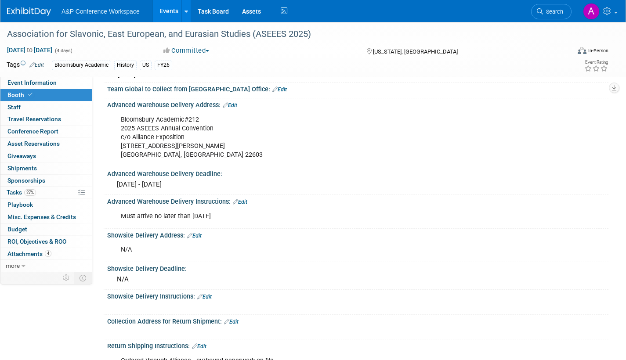
scroll to position [483, 0]
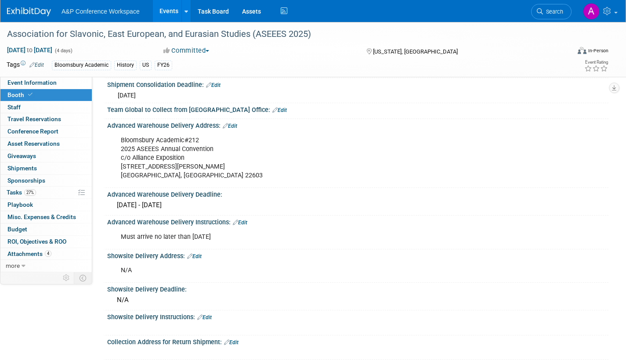
click at [218, 85] on link "Edit" at bounding box center [213, 85] width 14 height 6
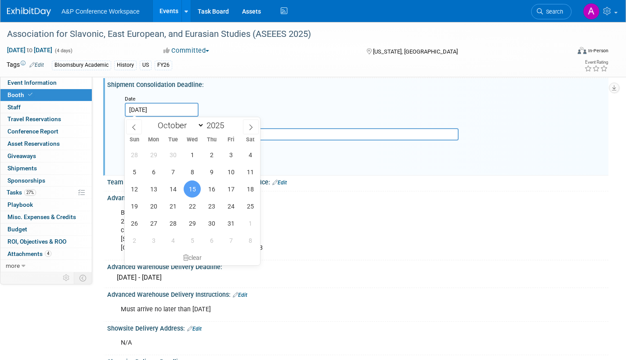
drag, startPoint x: 171, startPoint y: 106, endPoint x: 166, endPoint y: 106, distance: 4.8
click at [166, 106] on input "[DATE]" at bounding box center [162, 110] width 74 height 14
click at [171, 103] on input "[DATE]" at bounding box center [162, 110] width 74 height 14
click at [173, 107] on input "[DATE]" at bounding box center [162, 110] width 74 height 14
click at [191, 191] on span "15" at bounding box center [192, 188] width 17 height 17
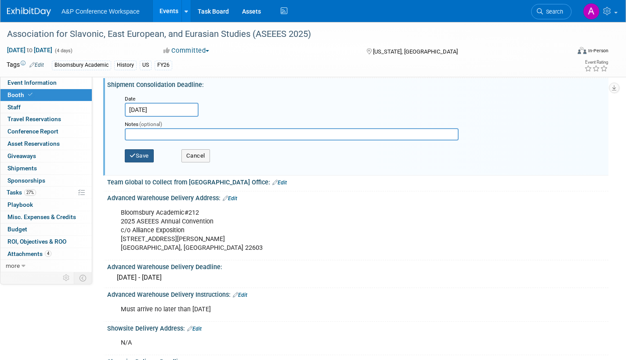
click at [144, 156] on button "Save" at bounding box center [139, 155] width 29 height 13
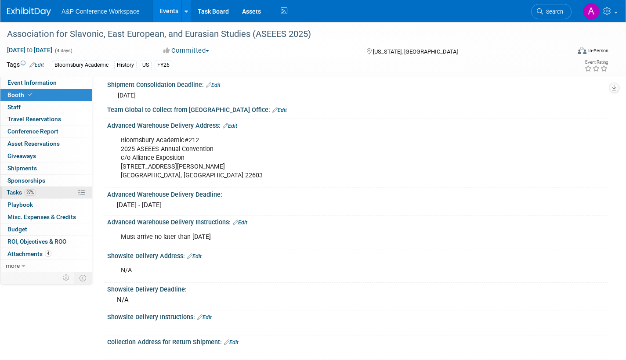
click at [13, 192] on span "Tasks 27%" at bounding box center [21, 192] width 29 height 7
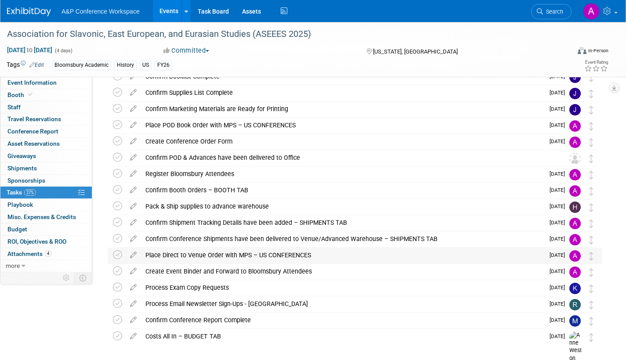
scroll to position [132, 0]
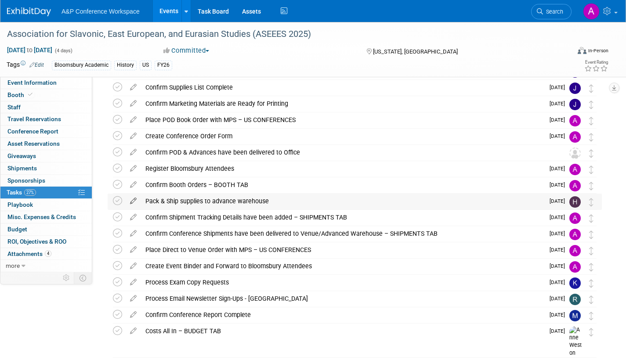
click at [132, 200] on icon at bounding box center [133, 199] width 15 height 11
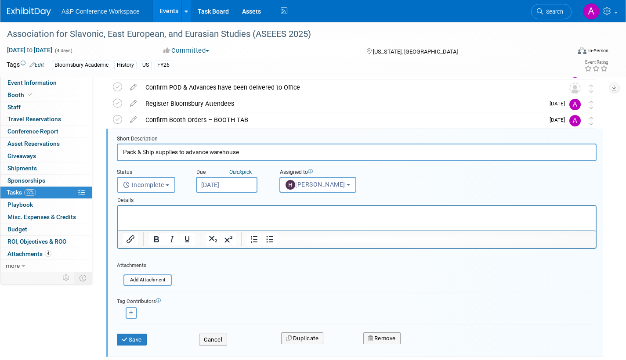
scroll to position [0, 0]
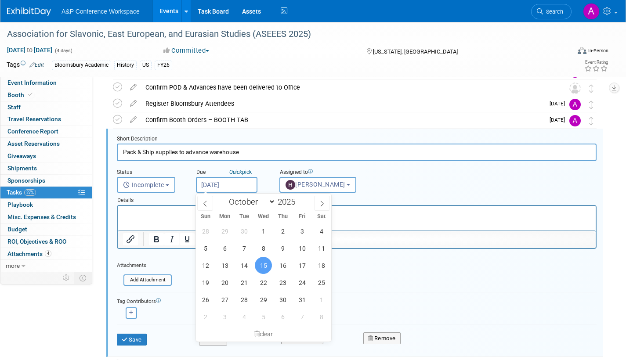
click at [245, 189] on input "[DATE]" at bounding box center [226, 185] width 61 height 16
click at [323, 202] on icon at bounding box center [322, 204] width 6 height 6
select select "10"
click at [225, 247] on span "3" at bounding box center [224, 248] width 17 height 17
type input "[DATE]"
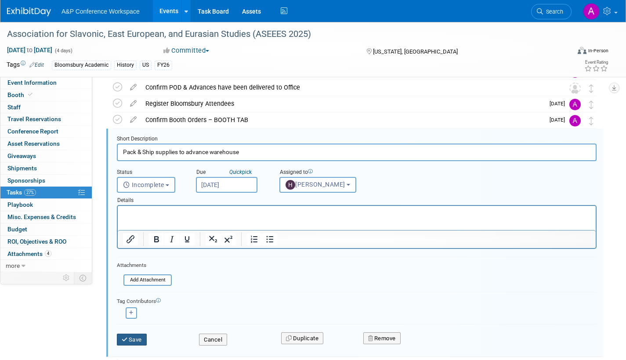
click at [131, 338] on button "Save" at bounding box center [132, 340] width 30 height 12
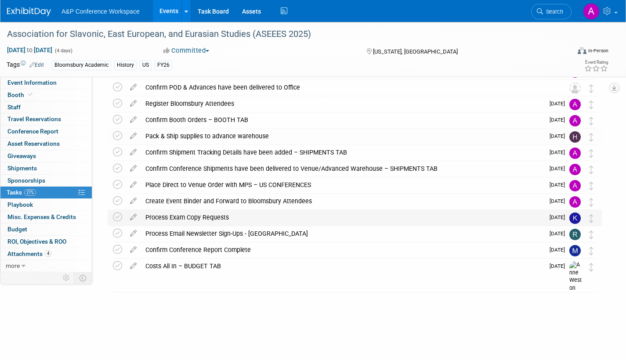
scroll to position [165, 0]
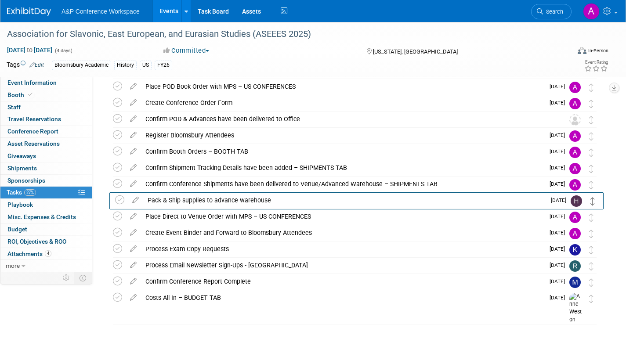
drag, startPoint x: 592, startPoint y: 171, endPoint x: 593, endPoint y: 206, distance: 35.1
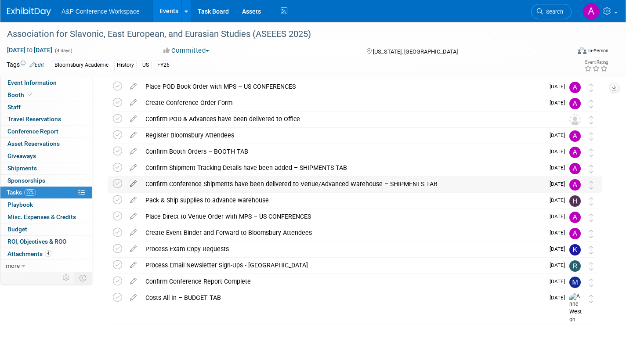
click at [133, 181] on icon at bounding box center [133, 182] width 15 height 11
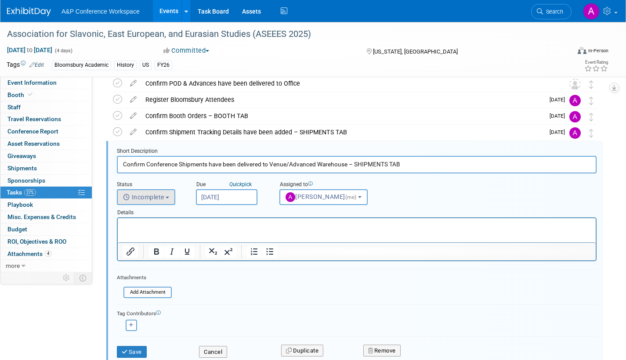
scroll to position [213, 0]
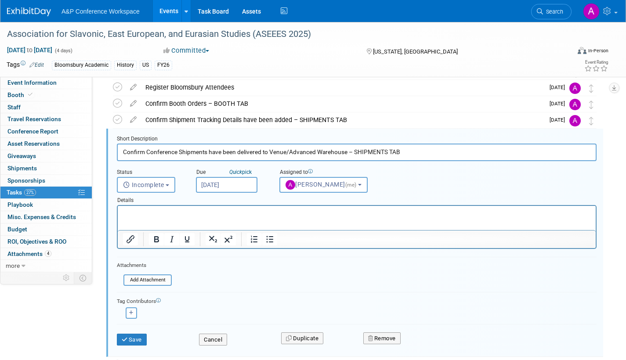
click at [246, 188] on input "[DATE]" at bounding box center [226, 185] width 61 height 16
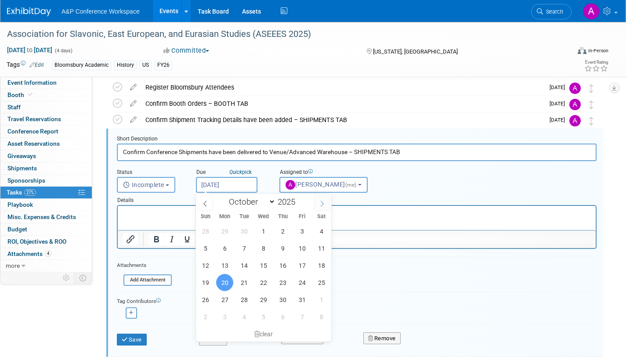
click at [322, 202] on icon at bounding box center [322, 204] width 6 height 6
select select "10"
click at [300, 246] on span "7" at bounding box center [301, 248] width 17 height 17
type input "[DATE]"
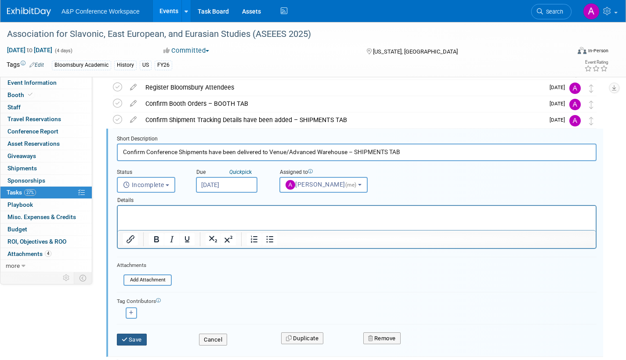
click at [132, 335] on button "Save" at bounding box center [132, 340] width 30 height 12
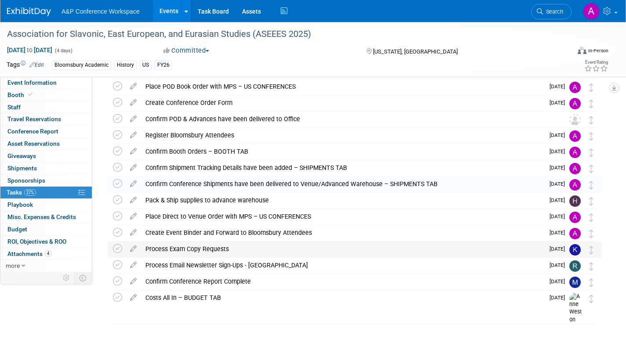
scroll to position [165, 0]
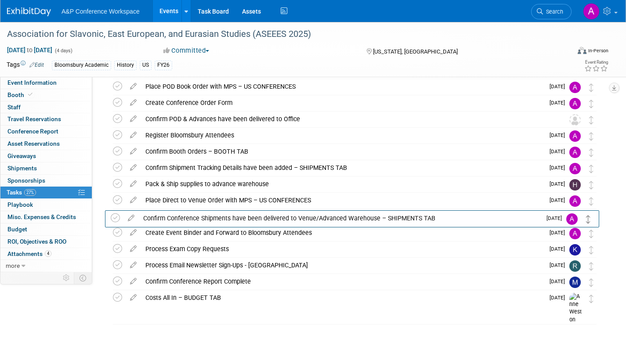
drag, startPoint x: 591, startPoint y: 185, endPoint x: 589, endPoint y: 219, distance: 33.9
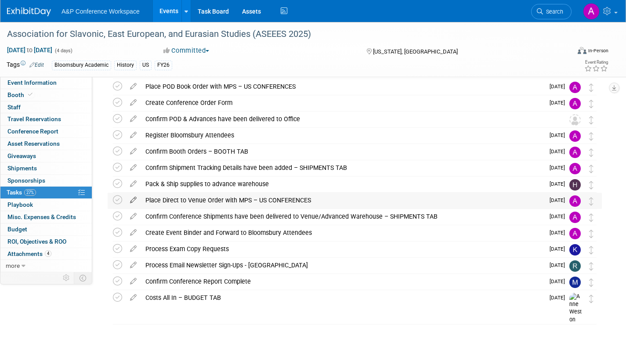
click at [134, 197] on icon at bounding box center [133, 198] width 15 height 11
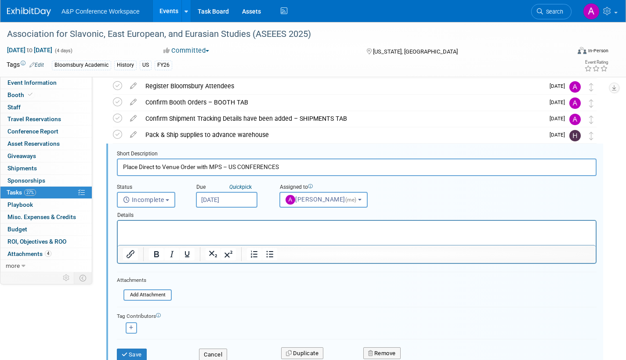
scroll to position [229, 0]
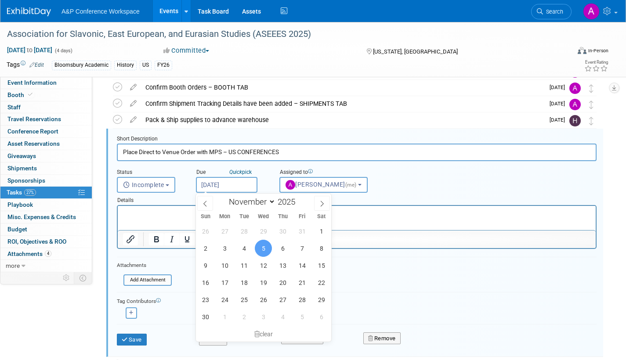
click at [243, 184] on input "[DATE]" at bounding box center [226, 185] width 61 height 16
click at [204, 202] on icon at bounding box center [205, 204] width 6 height 6
select select "9"
click at [224, 278] on span "20" at bounding box center [224, 282] width 17 height 17
type input "[DATE]"
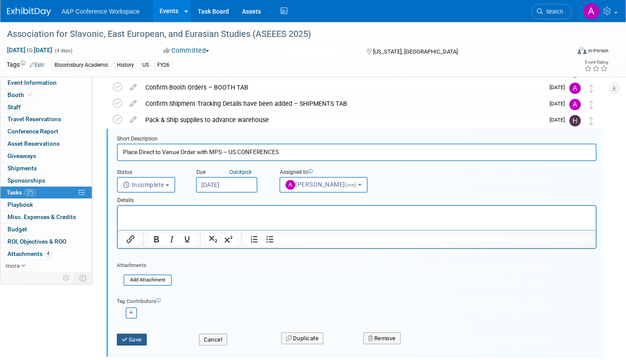
click at [136, 338] on button "Save" at bounding box center [132, 340] width 30 height 12
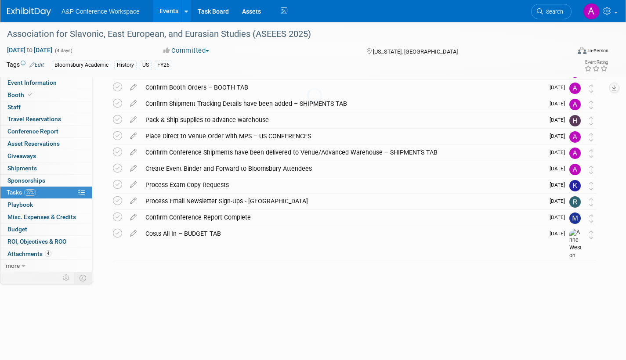
scroll to position [165, 0]
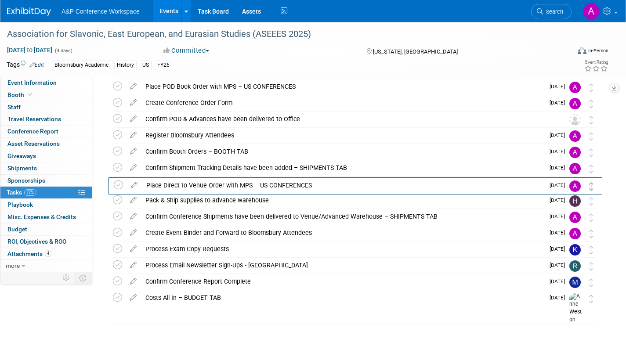
drag, startPoint x: 590, startPoint y: 202, endPoint x: 591, endPoint y: 184, distance: 17.6
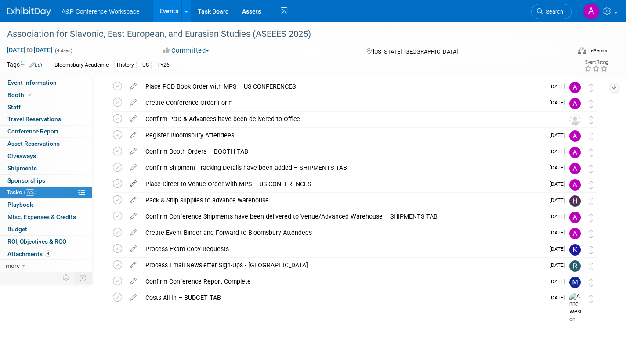
click at [133, 180] on icon at bounding box center [133, 182] width 15 height 11
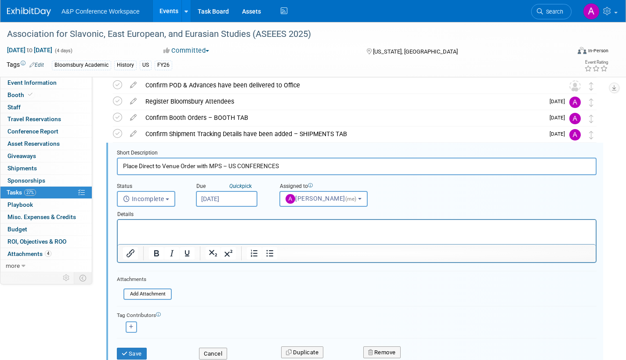
scroll to position [213, 0]
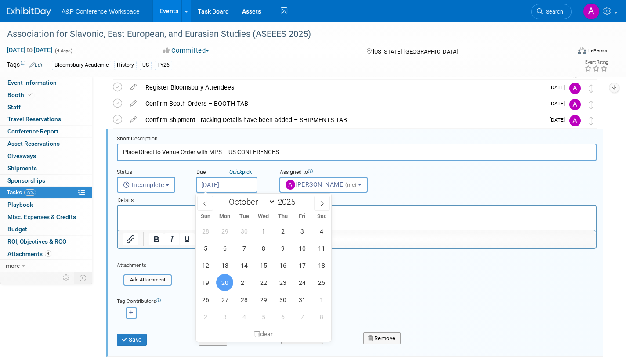
click at [247, 188] on input "[DATE]" at bounding box center [226, 185] width 61 height 16
click at [321, 202] on icon at bounding box center [322, 204] width 6 height 6
select select "10"
click at [393, 292] on div "Tag Contributors Abbie remove" at bounding box center [357, 305] width 480 height 27
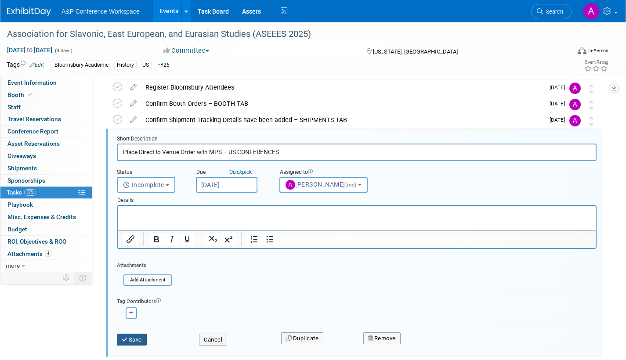
drag, startPoint x: 136, startPoint y: 335, endPoint x: 147, endPoint y: 333, distance: 10.8
click at [136, 335] on button "Save" at bounding box center [132, 340] width 30 height 12
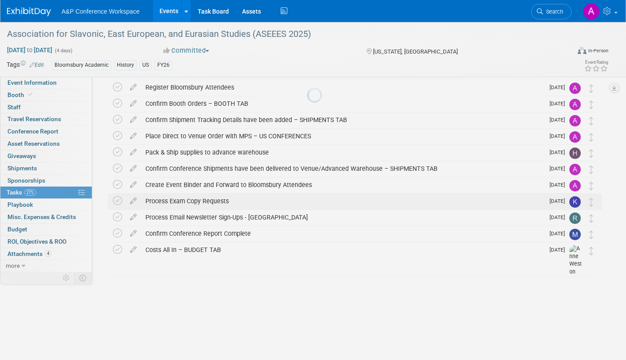
scroll to position [165, 0]
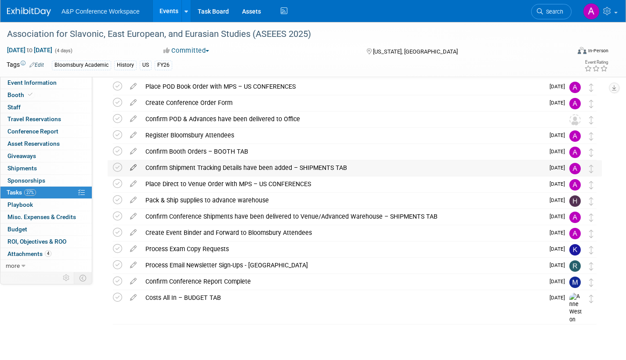
click at [134, 164] on icon at bounding box center [133, 165] width 15 height 11
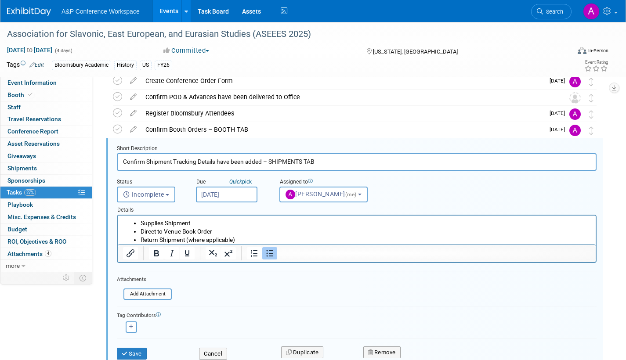
scroll to position [197, 0]
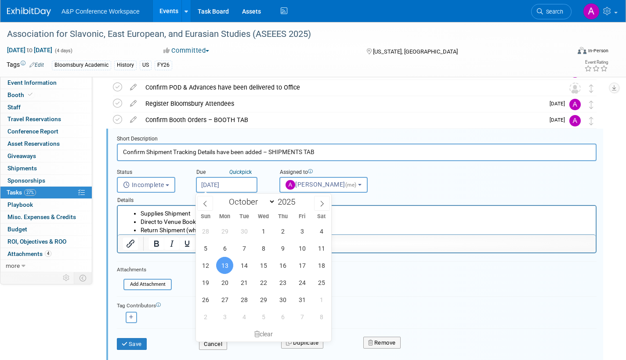
click at [245, 181] on input "[DATE]" at bounding box center [226, 185] width 61 height 16
click at [324, 203] on icon at bounding box center [322, 204] width 6 height 6
select select "10"
click at [225, 247] on span "3" at bounding box center [224, 248] width 17 height 17
type input "[DATE]"
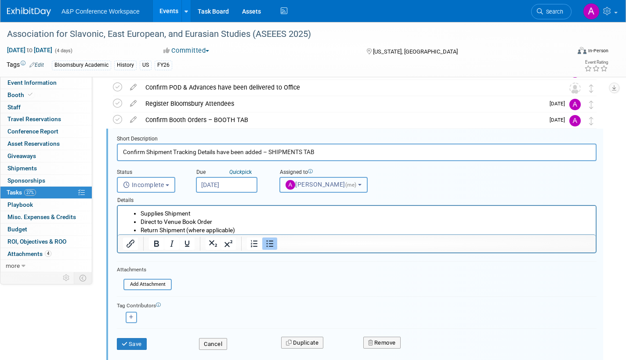
click at [309, 186] on span "[PERSON_NAME] (me)" at bounding box center [321, 184] width 72 height 7
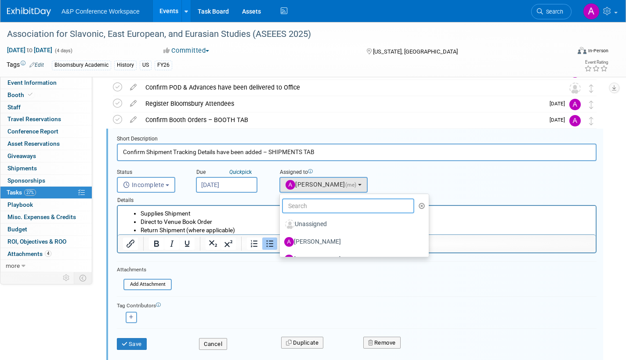
click at [305, 208] on input "text" at bounding box center [348, 205] width 132 height 15
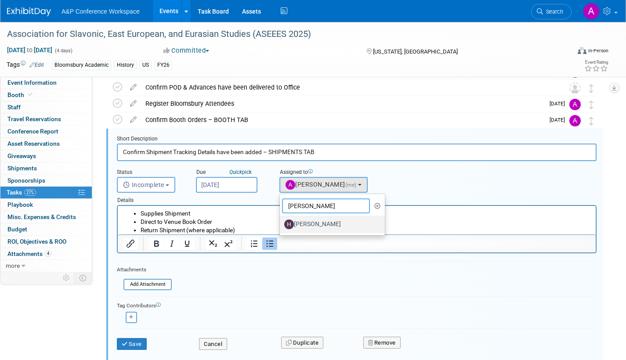
type input "[PERSON_NAME]"
drag, startPoint x: 315, startPoint y: 222, endPoint x: 287, endPoint y: 243, distance: 35.5
click at [315, 221] on label "[PERSON_NAME]" at bounding box center [330, 224] width 92 height 14
click at [281, 221] on input "[PERSON_NAME]" at bounding box center [278, 223] width 6 height 6
select select "f47d5110-dff9-4952-99f5-c640fdae2d00"
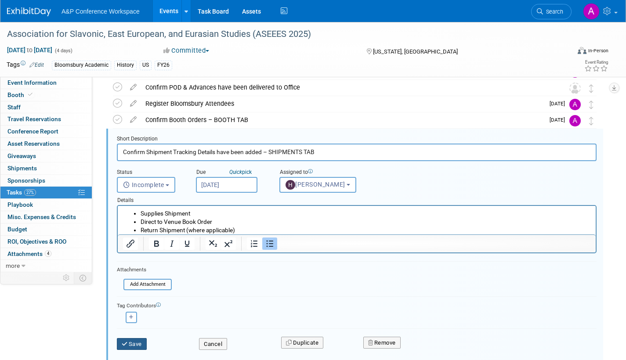
click at [137, 340] on button "Save" at bounding box center [132, 344] width 30 height 12
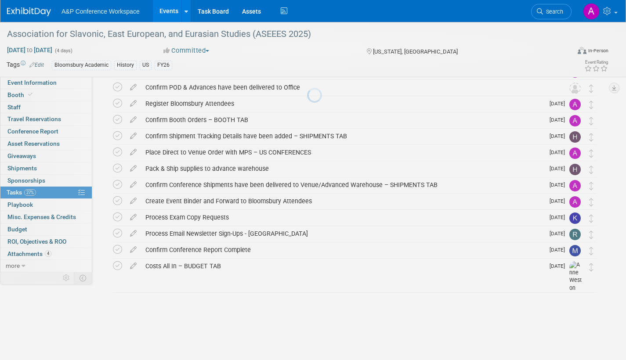
scroll to position [165, 0]
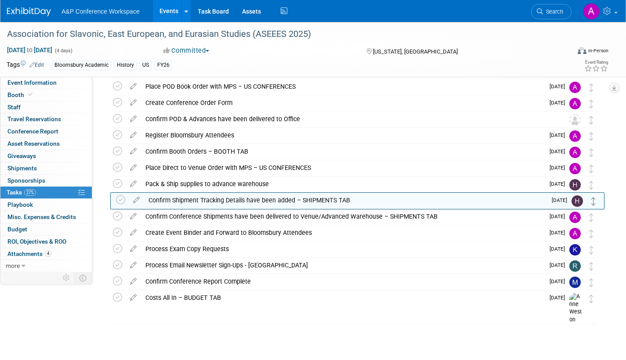
drag, startPoint x: 590, startPoint y: 168, endPoint x: 592, endPoint y: 200, distance: 32.2
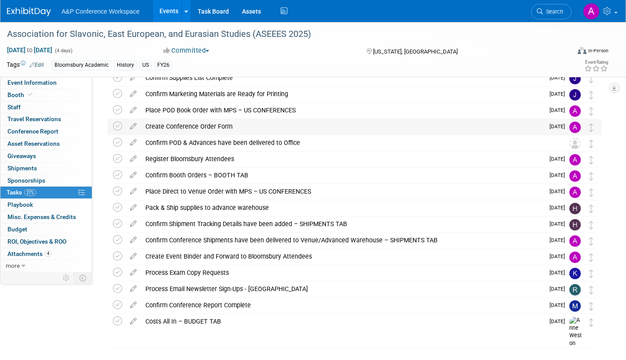
scroll to position [121, 0]
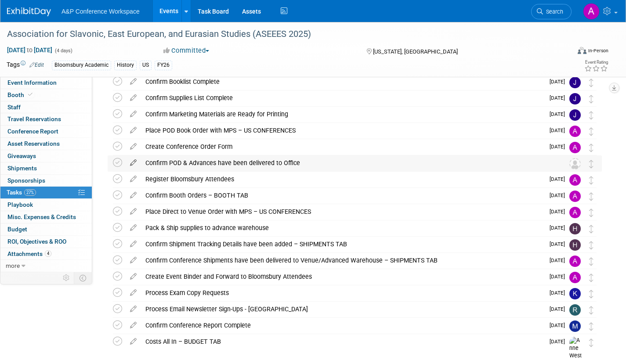
click at [133, 162] on icon at bounding box center [133, 160] width 15 height 11
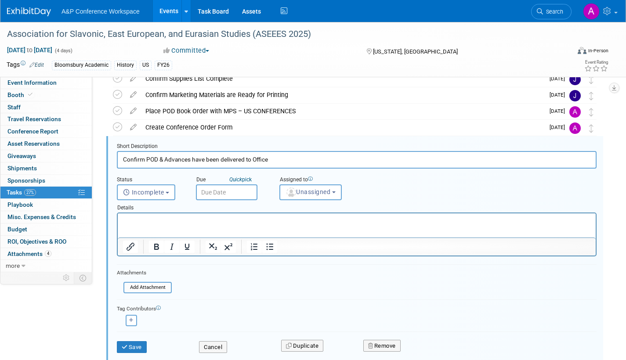
scroll to position [148, 0]
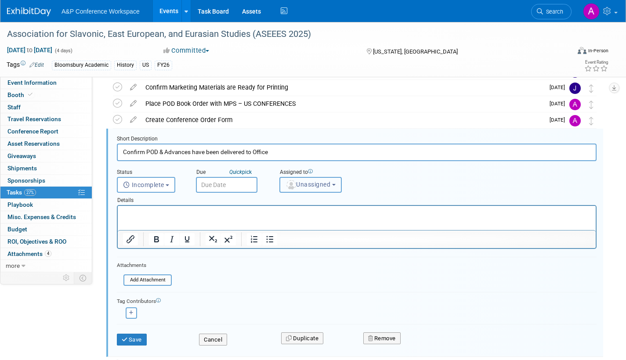
click at [306, 184] on span "Unassigned" at bounding box center [307, 184] width 45 height 7
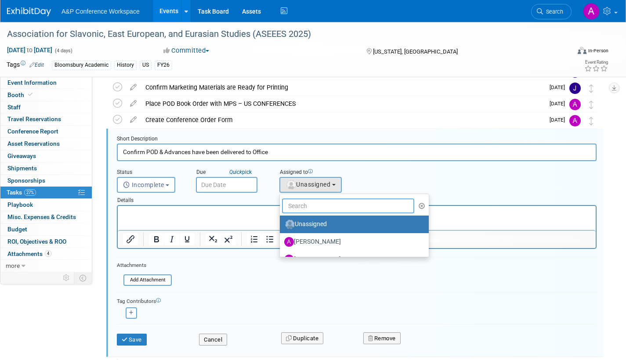
click at [302, 204] on input "text" at bounding box center [348, 205] width 132 height 15
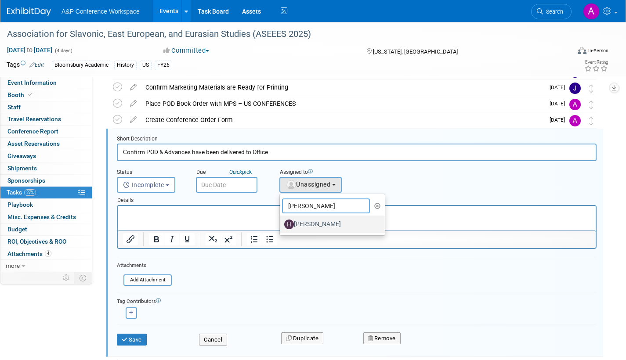
type input "[PERSON_NAME]"
click at [316, 224] on label "[PERSON_NAME]" at bounding box center [330, 224] width 92 height 14
click at [281, 224] on input "[PERSON_NAME]" at bounding box center [278, 223] width 6 height 6
select select "f47d5110-dff9-4952-99f5-c640fdae2d00"
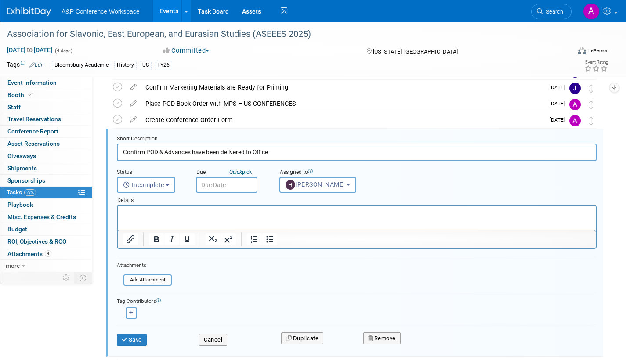
click at [239, 190] on input "text" at bounding box center [226, 185] width 61 height 16
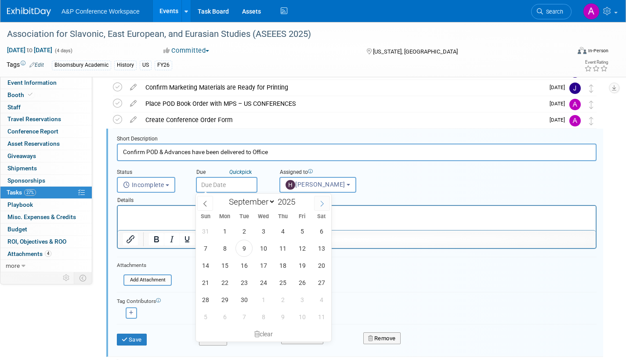
click at [320, 203] on icon at bounding box center [322, 204] width 6 height 6
select select "9"
click at [302, 263] on span "17" at bounding box center [301, 265] width 17 height 17
type input "[DATE]"
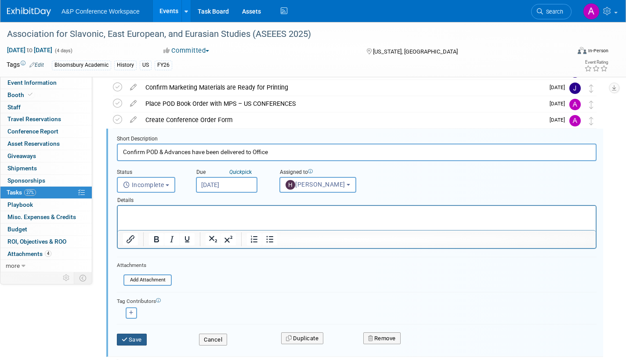
click at [133, 336] on button "Save" at bounding box center [132, 340] width 30 height 12
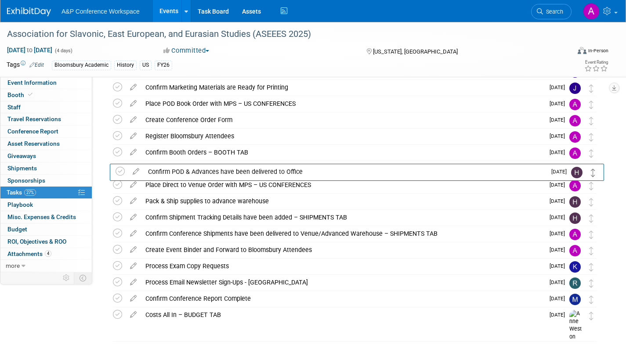
drag, startPoint x: 590, startPoint y: 137, endPoint x: 592, endPoint y: 173, distance: 35.6
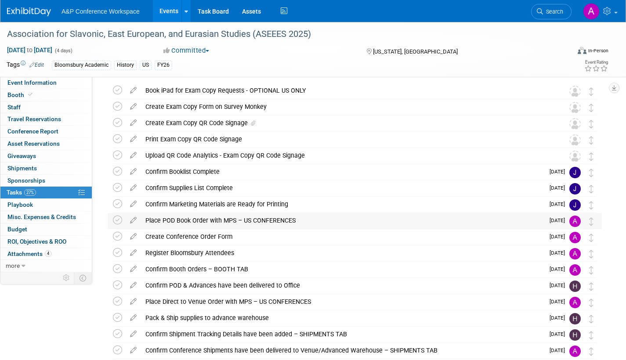
scroll to position [16, 0]
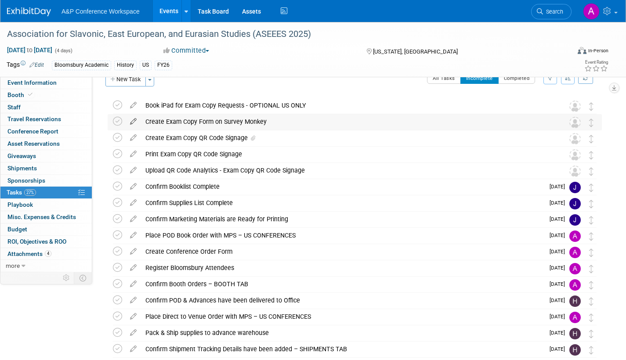
click at [135, 119] on icon at bounding box center [133, 119] width 15 height 11
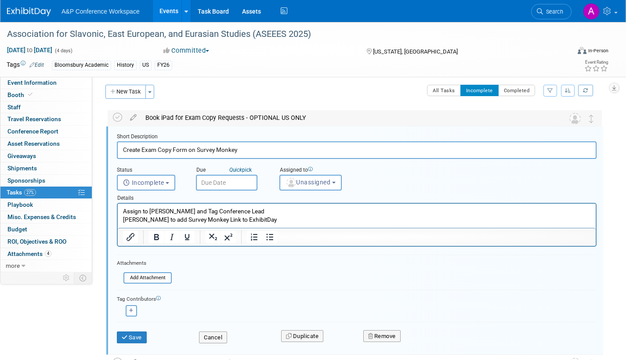
scroll to position [2, 0]
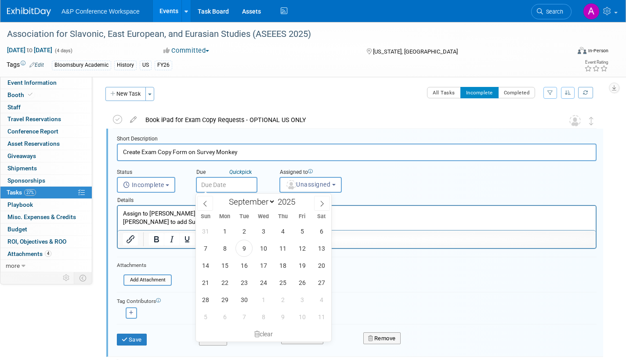
click at [241, 184] on input "text" at bounding box center [226, 185] width 61 height 16
click at [324, 202] on icon at bounding box center [322, 204] width 6 height 6
select select "9"
click at [245, 245] on span "7" at bounding box center [243, 248] width 17 height 17
type input "[DATE]"
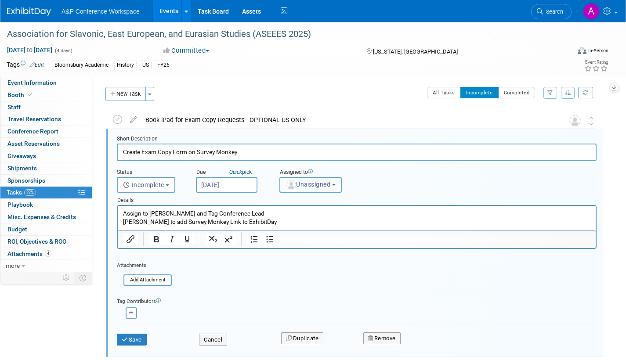
click at [310, 184] on span "Unassigned" at bounding box center [307, 184] width 45 height 7
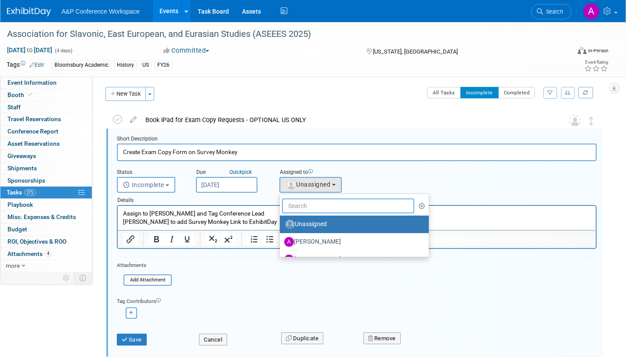
click at [301, 208] on input "text" at bounding box center [348, 205] width 132 height 15
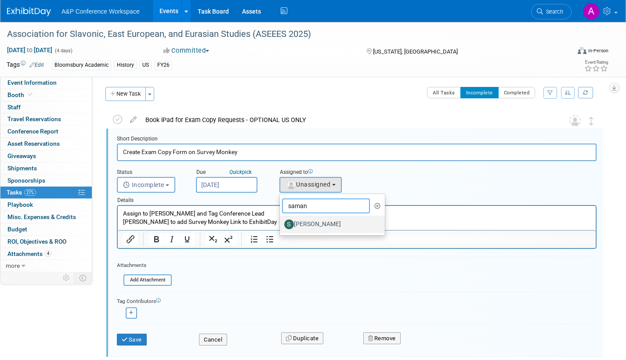
type input "saman"
click at [304, 224] on label "[PERSON_NAME]" at bounding box center [330, 224] width 92 height 14
click at [281, 224] on input "[PERSON_NAME]" at bounding box center [278, 223] width 6 height 6
select select "dd475548-7710-49a5-a511-3269a2e33318"
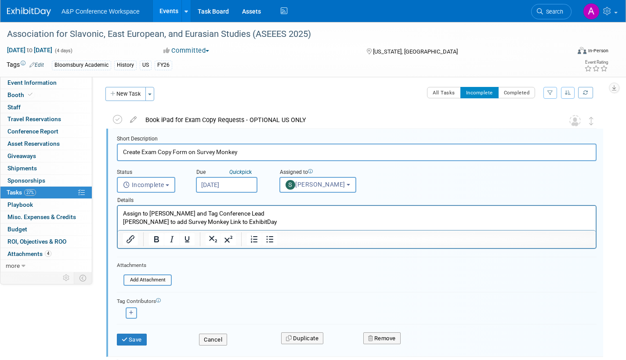
click at [130, 315] on icon "button" at bounding box center [131, 312] width 4 height 5
select select
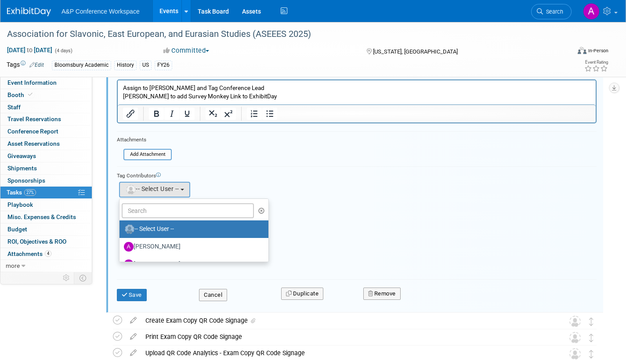
scroll to position [133, 0]
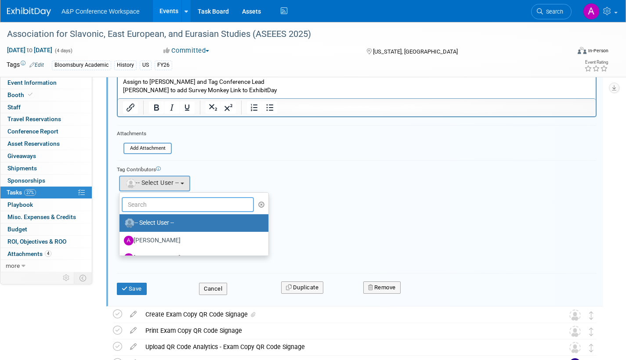
click at [173, 204] on input "text" at bounding box center [188, 204] width 132 height 15
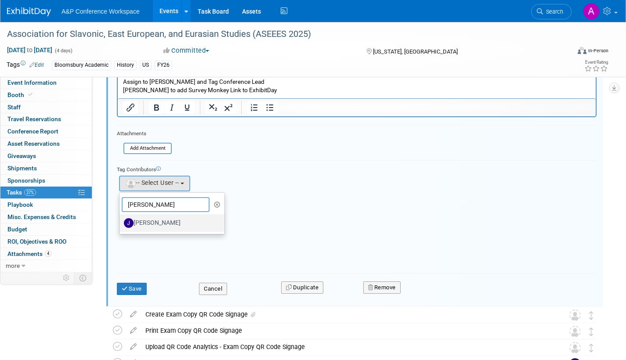
type input "[PERSON_NAME]"
click at [177, 222] on label "[PERSON_NAME]" at bounding box center [170, 223] width 92 height 14
click at [121, 222] on input "[PERSON_NAME]" at bounding box center [118, 222] width 6 height 6
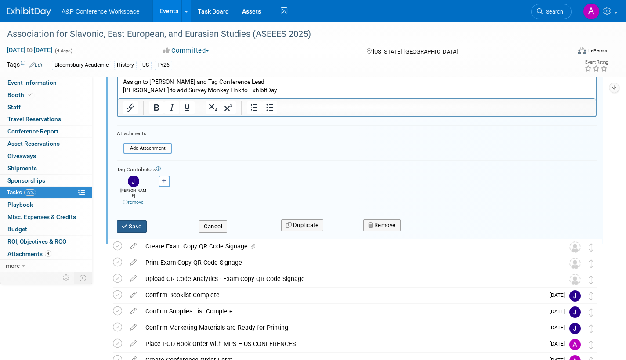
click at [133, 222] on button "Save" at bounding box center [132, 226] width 30 height 12
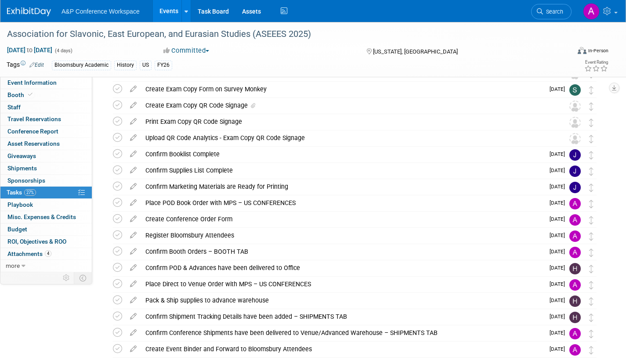
scroll to position [2, 0]
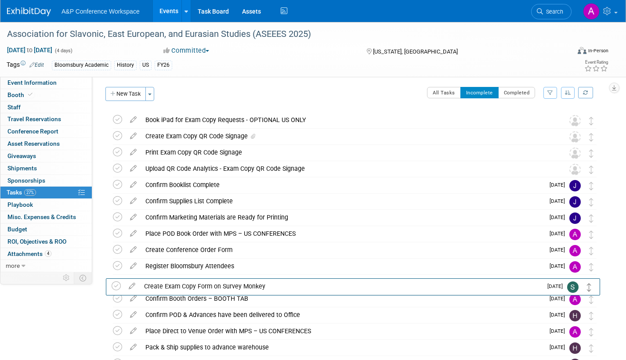
drag, startPoint x: 592, startPoint y: 139, endPoint x: 589, endPoint y: 286, distance: 146.7
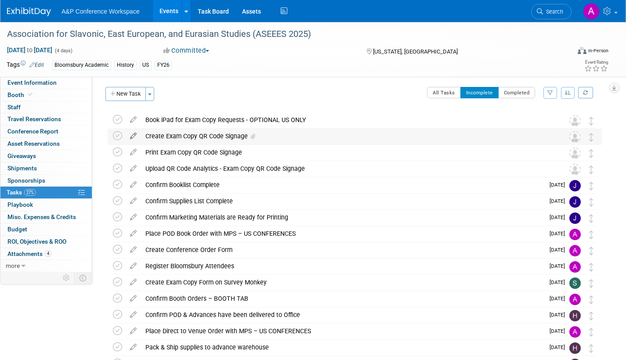
click at [132, 133] on icon at bounding box center [133, 134] width 15 height 11
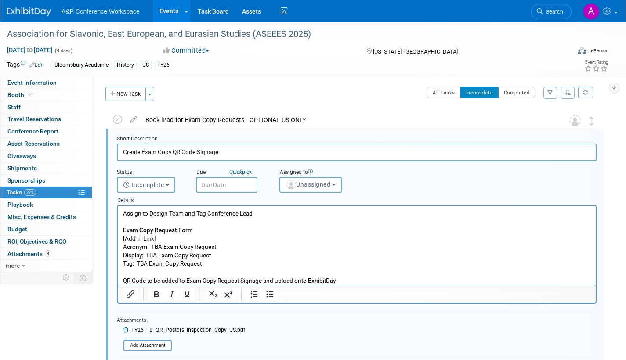
scroll to position [0, 0]
click at [311, 184] on span "Unassigned" at bounding box center [307, 184] width 45 height 7
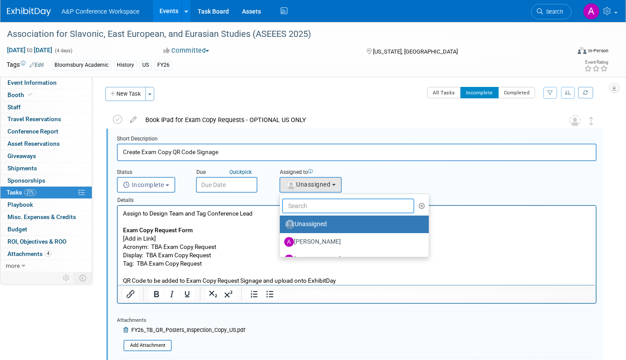
click at [303, 205] on input "text" at bounding box center [348, 205] width 132 height 15
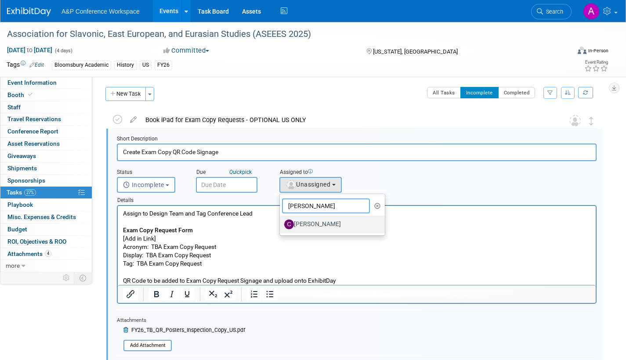
type input "[PERSON_NAME]"
click at [325, 224] on label "[PERSON_NAME]" at bounding box center [330, 224] width 92 height 14
click at [281, 224] on input "[PERSON_NAME]" at bounding box center [278, 223] width 6 height 6
select select "1a58e6ac-2dfa-429d-b54a-9dc2e557f424"
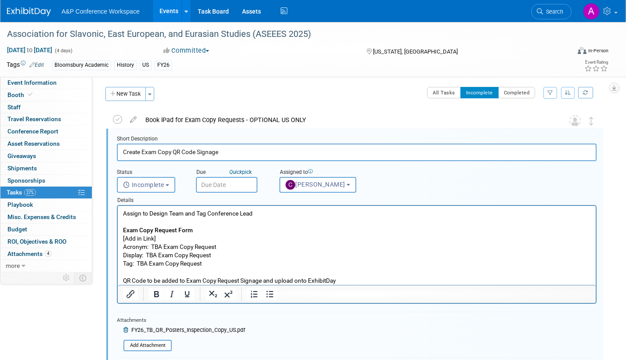
click at [242, 183] on input "text" at bounding box center [226, 185] width 61 height 16
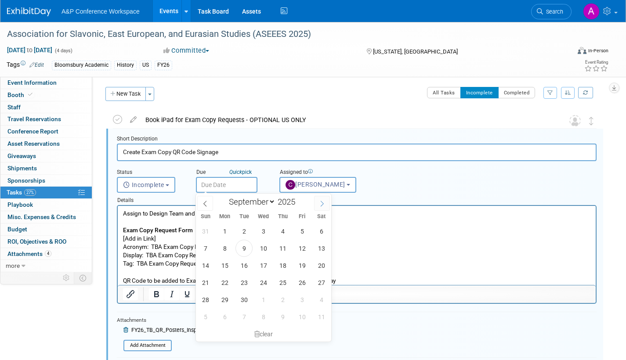
click at [320, 201] on icon at bounding box center [322, 204] width 6 height 6
select select "9"
click at [244, 278] on span "21" at bounding box center [243, 282] width 17 height 17
type input "[DATE]"
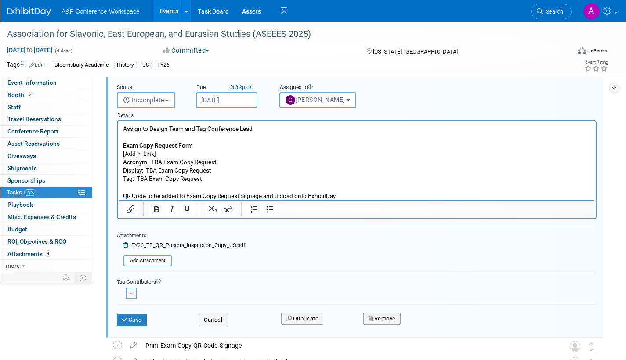
scroll to position [90, 0]
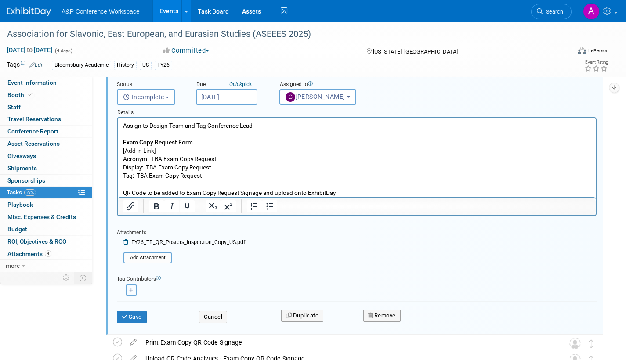
click at [130, 288] on icon "button" at bounding box center [131, 290] width 4 height 5
select select
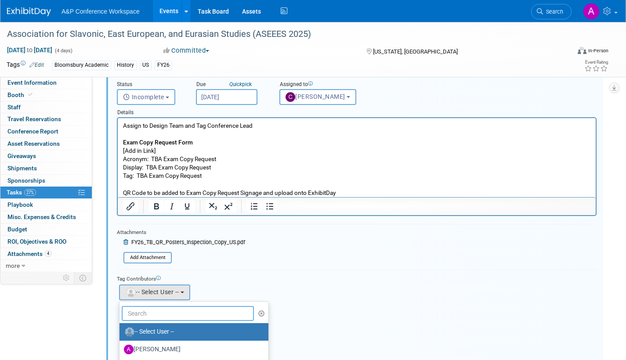
click at [162, 311] on input "text" at bounding box center [188, 313] width 132 height 15
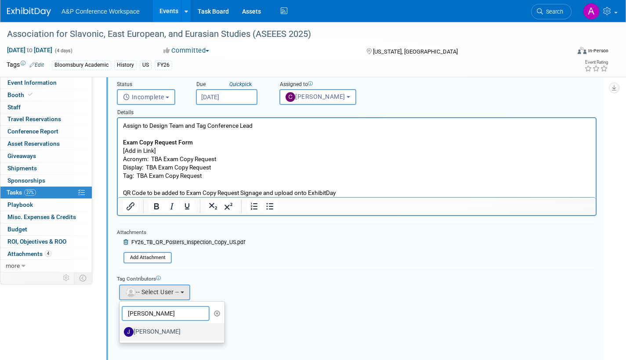
type input "[PERSON_NAME]"
click at [169, 332] on label "[PERSON_NAME]" at bounding box center [170, 332] width 92 height 14
click at [121, 332] on input "[PERSON_NAME]" at bounding box center [118, 331] width 6 height 6
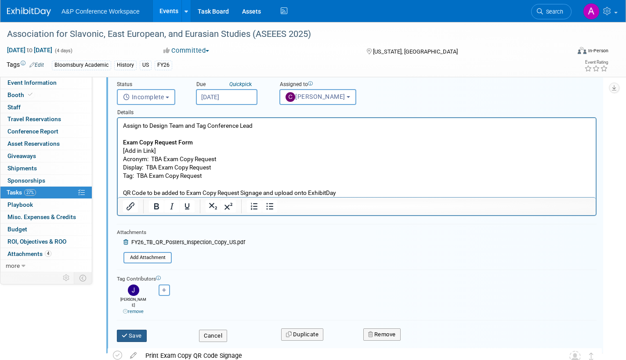
click at [142, 330] on button "Save" at bounding box center [132, 336] width 30 height 12
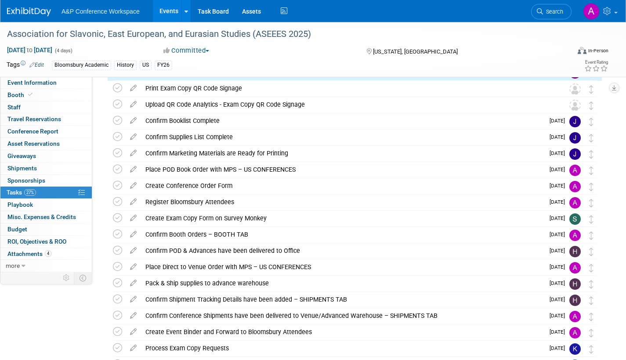
scroll to position [46, 0]
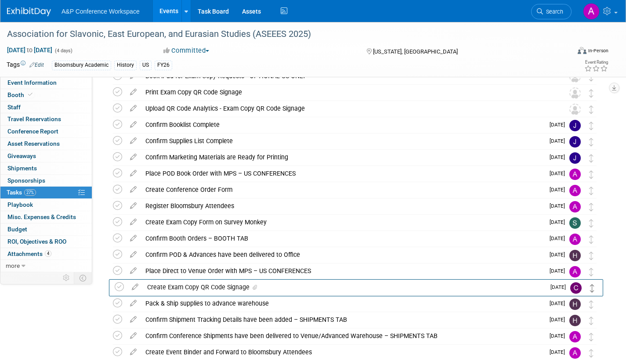
drag, startPoint x: 591, startPoint y: 94, endPoint x: 592, endPoint y: 288, distance: 194.5
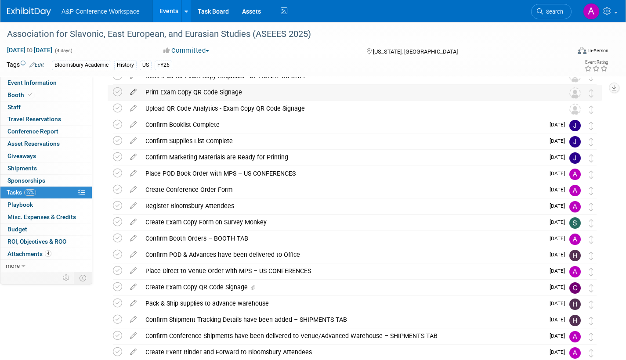
click at [133, 90] on icon at bounding box center [133, 90] width 15 height 11
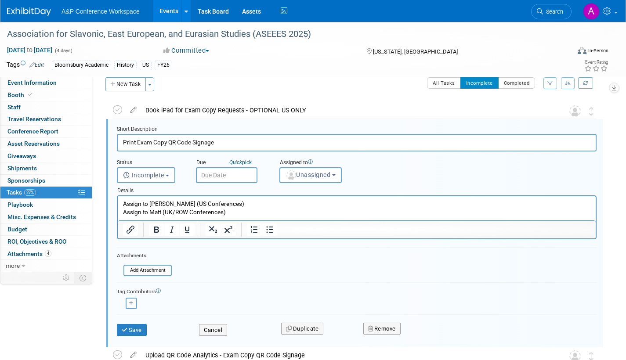
scroll to position [2, 0]
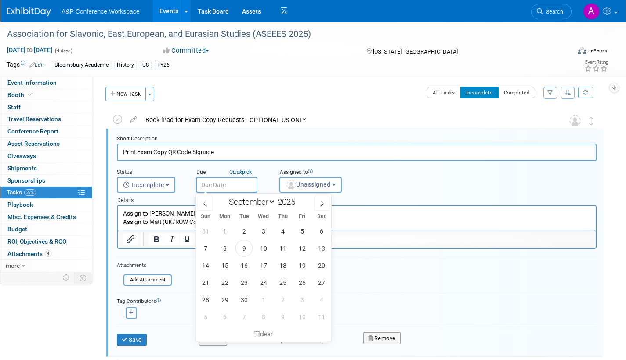
click at [229, 184] on input "text" at bounding box center [226, 185] width 61 height 16
click at [322, 203] on icon at bounding box center [322, 204] width 6 height 6
select select "10"
click at [220, 249] on span "3" at bounding box center [224, 248] width 17 height 17
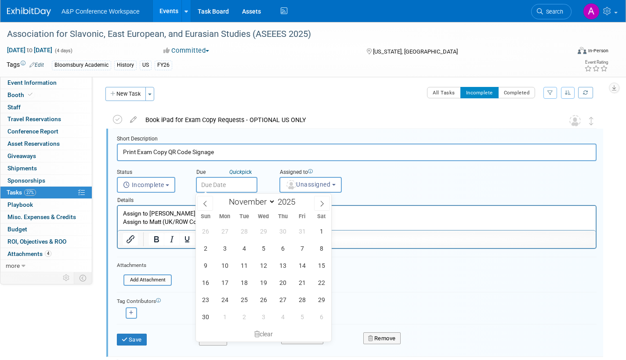
type input "[DATE]"
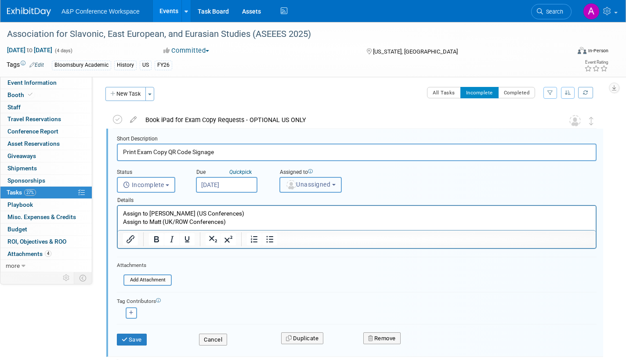
click at [304, 187] on span "Unassigned" at bounding box center [307, 184] width 45 height 7
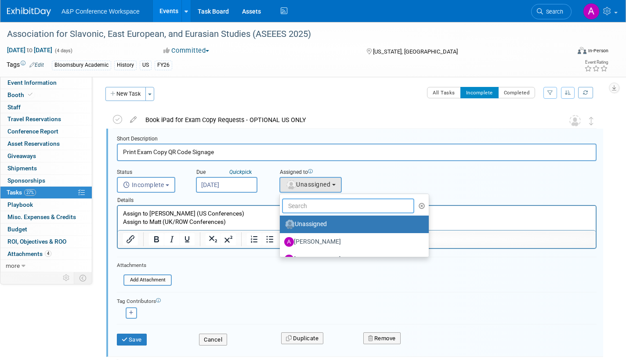
click at [302, 206] on input "text" at bounding box center [348, 205] width 132 height 15
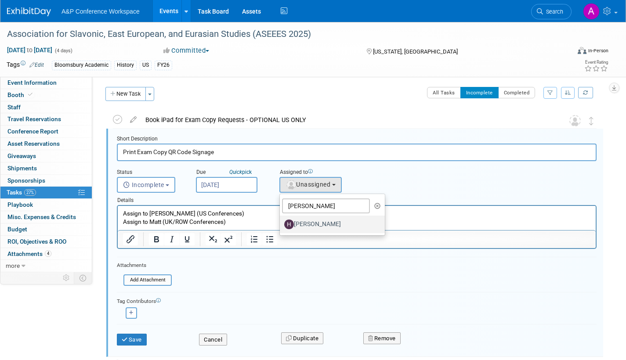
type input "[PERSON_NAME]"
click at [310, 219] on label "[PERSON_NAME]" at bounding box center [330, 224] width 92 height 14
click at [281, 220] on input "[PERSON_NAME]" at bounding box center [278, 223] width 6 height 6
select select "f47d5110-dff9-4952-99f5-c640fdae2d00"
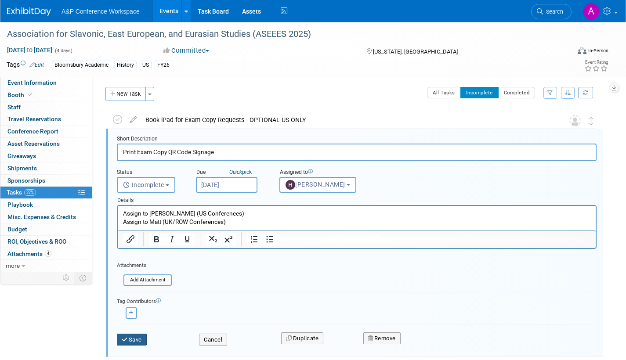
click at [127, 337] on icon "submit" at bounding box center [125, 340] width 7 height 6
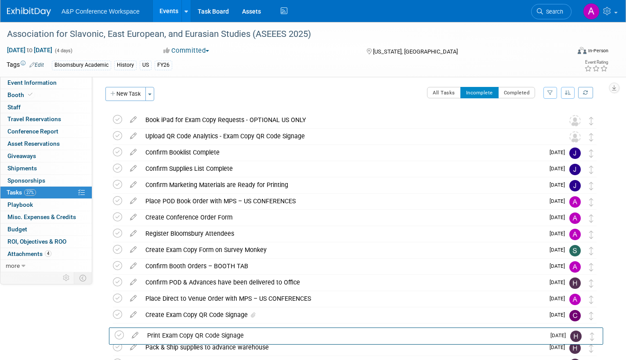
drag, startPoint x: 593, startPoint y: 139, endPoint x: 594, endPoint y: 338, distance: 198.9
